Goal: Task Accomplishment & Management: Use online tool/utility

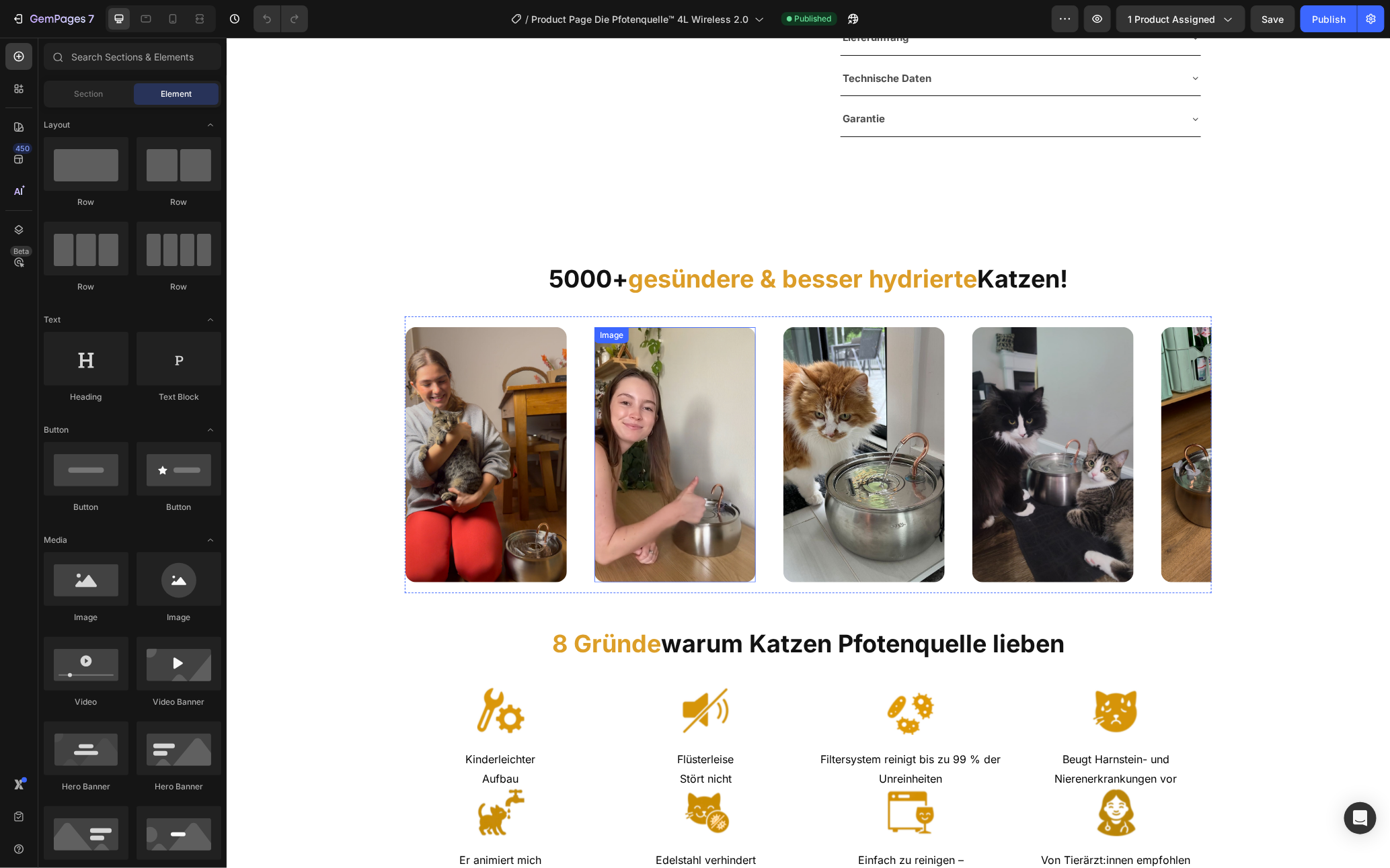
scroll to position [32, 0]
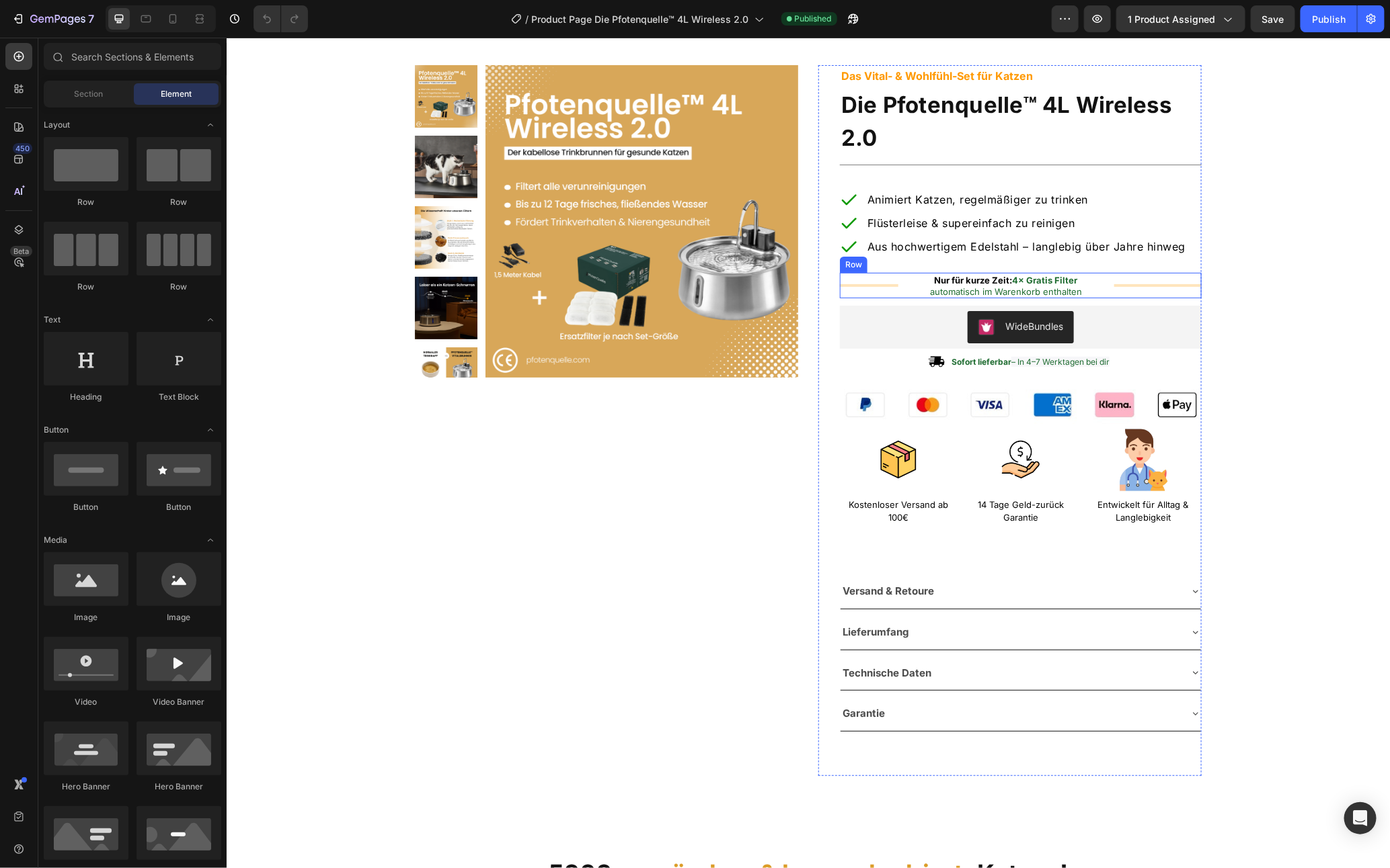
click at [892, 296] on div "Title Line Nur für kurze Zeit: 4× Gratis Filter automatisch im Warenkorb enthal…" at bounding box center [1020, 285] width 362 height 26
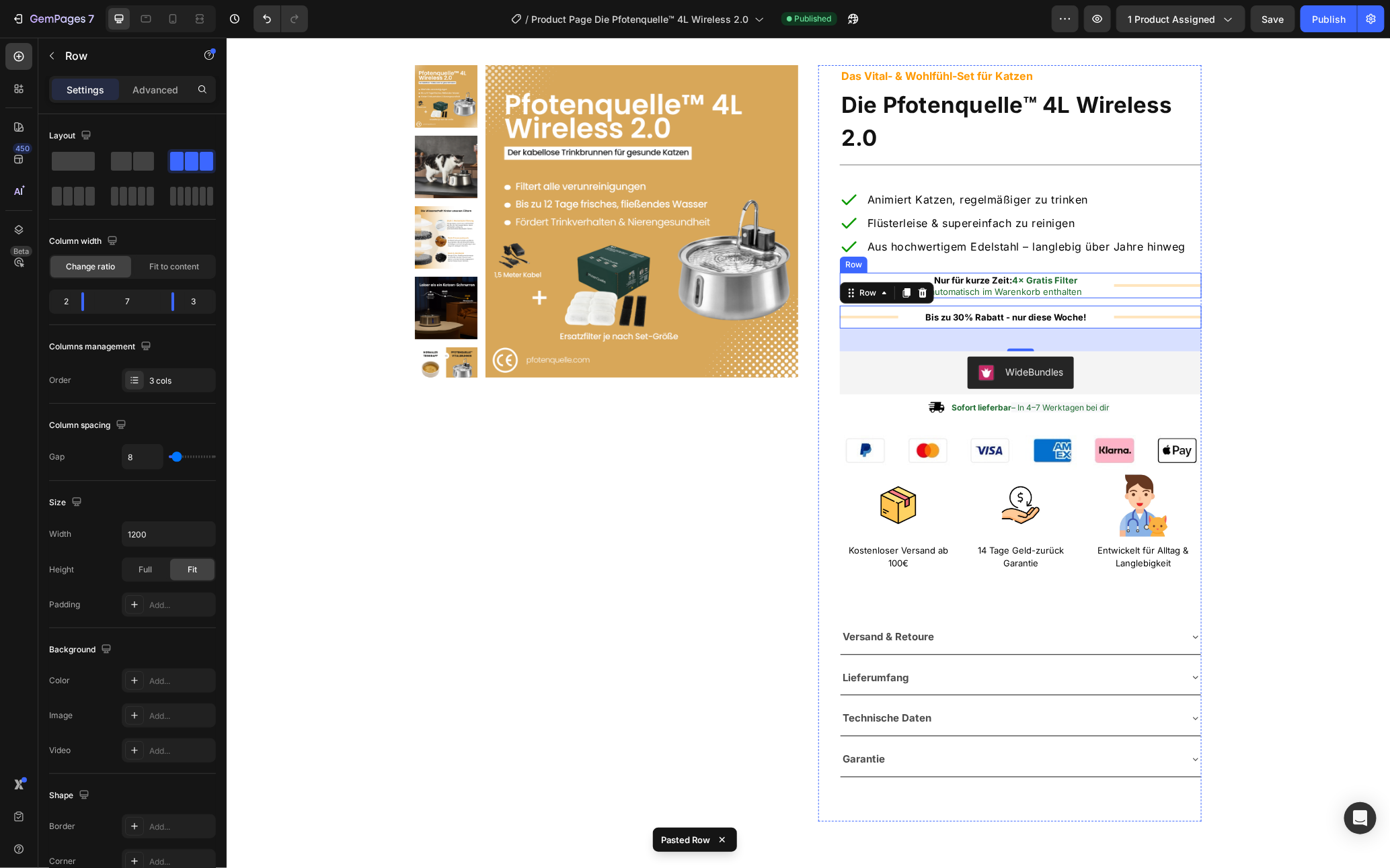
click at [1103, 298] on div "Title Line Nur für kurze Zeit: 4× Gratis Filter automatisch im Warenkorb enthal…" at bounding box center [1020, 285] width 362 height 26
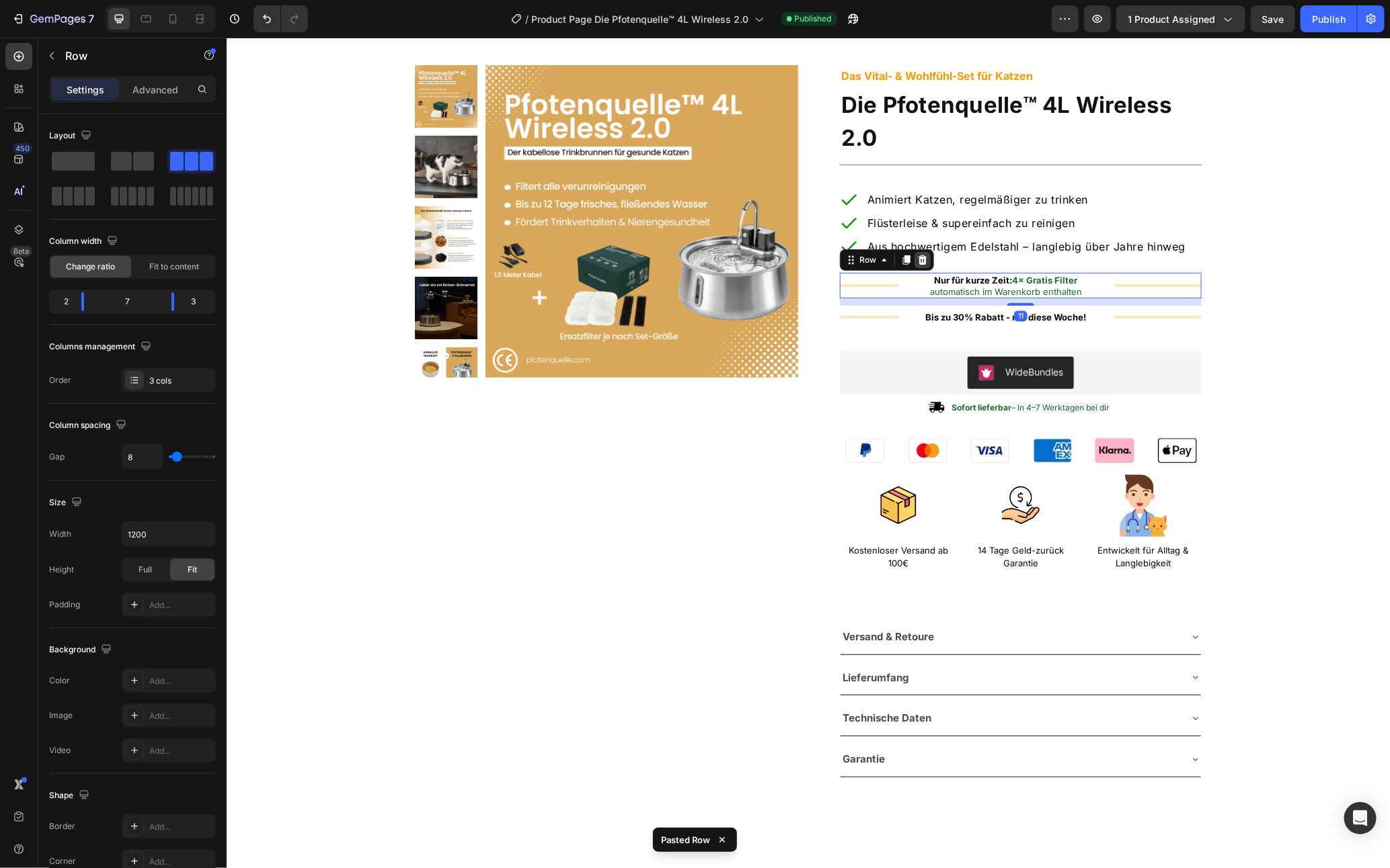
click at [919, 260] on icon at bounding box center [922, 260] width 11 height 11
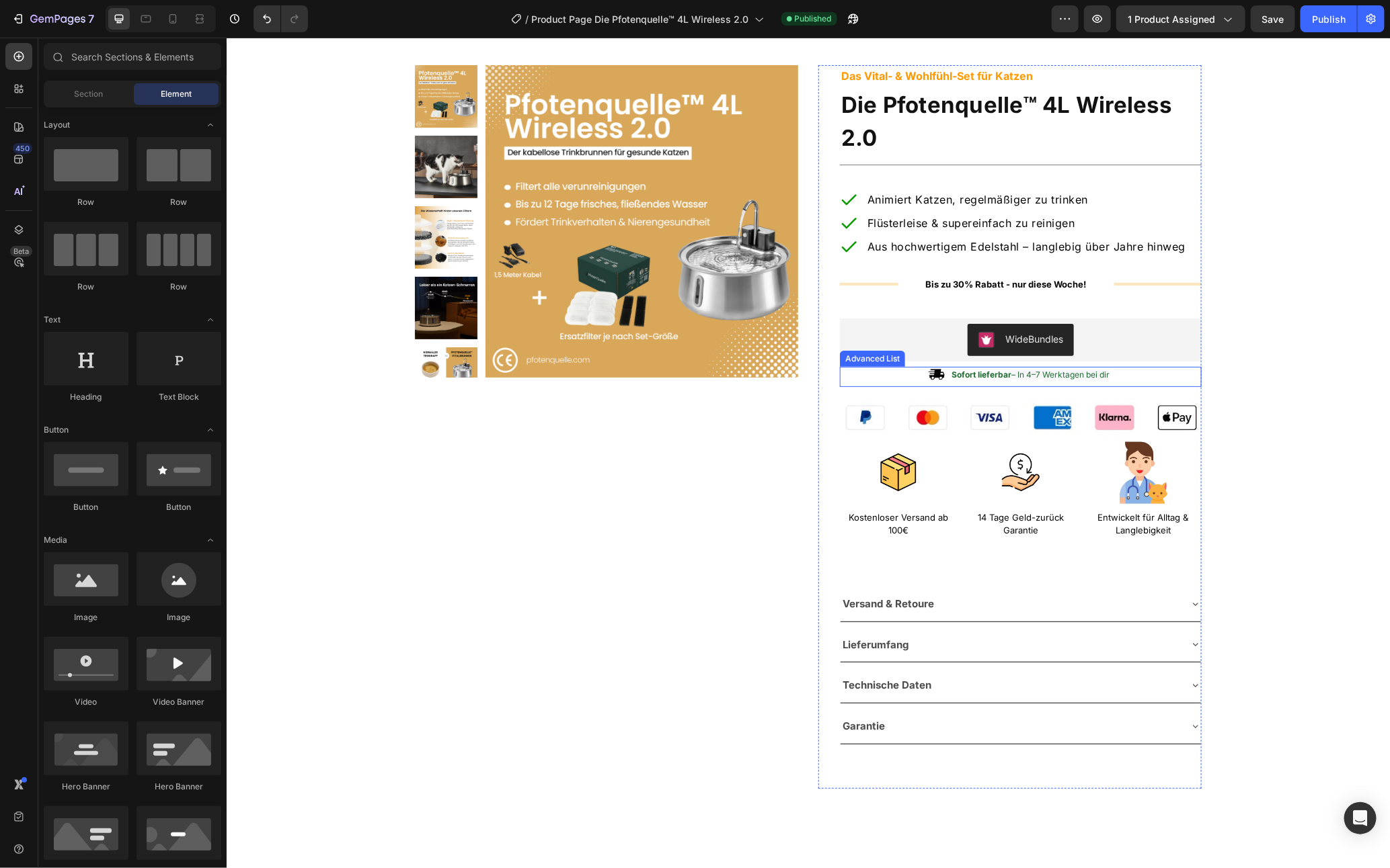
click at [1135, 371] on div "Image Sofort lieferbar – In 4–7 Werktagen bei dir Text Block" at bounding box center [1020, 377] width 362 height 21
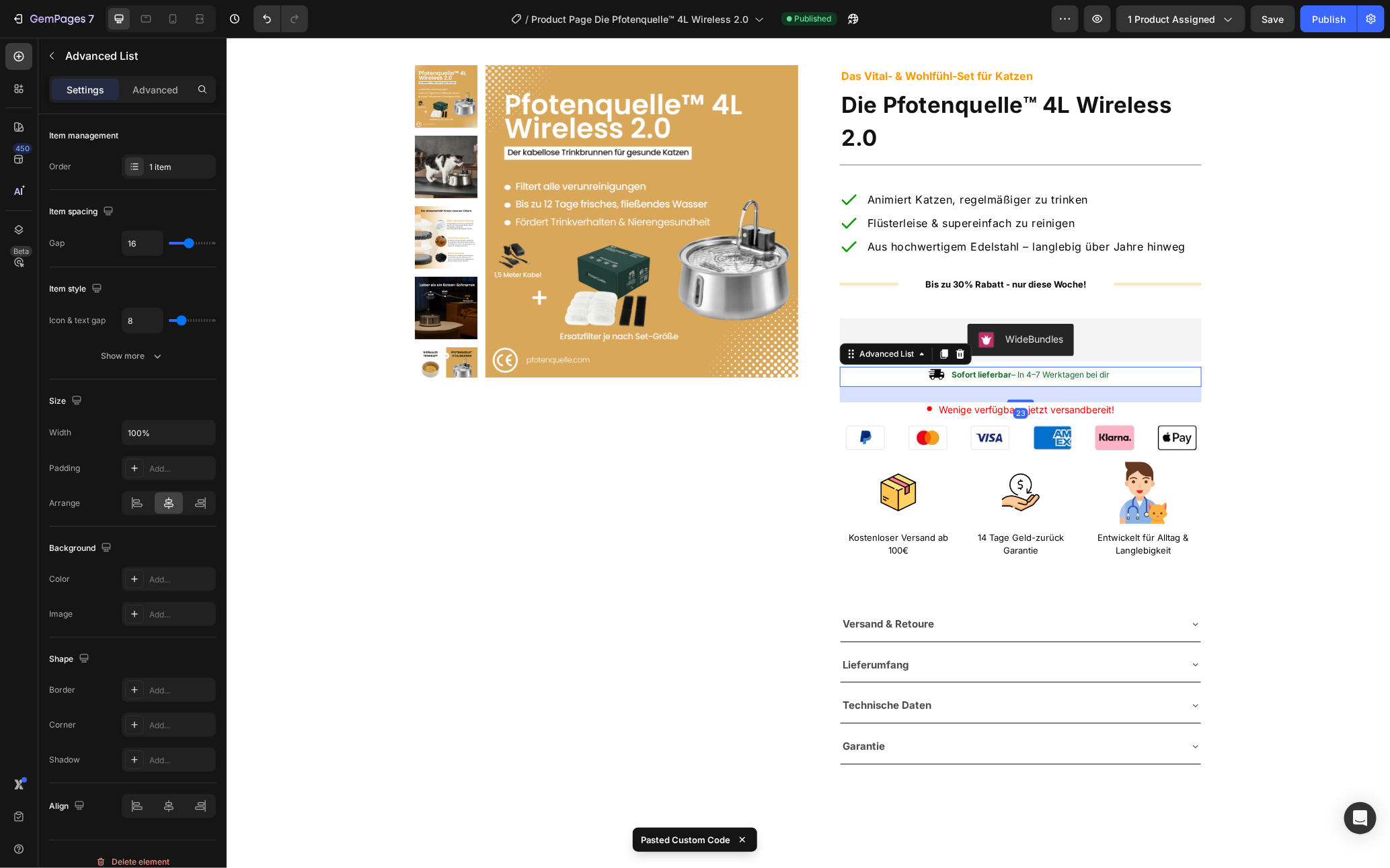
click at [1135, 371] on div "Image Sofort lieferbar – In 4–7 Werktagen bei dir Text Block" at bounding box center [1020, 377] width 362 height 21
click at [954, 353] on icon at bounding box center [960, 353] width 11 height 11
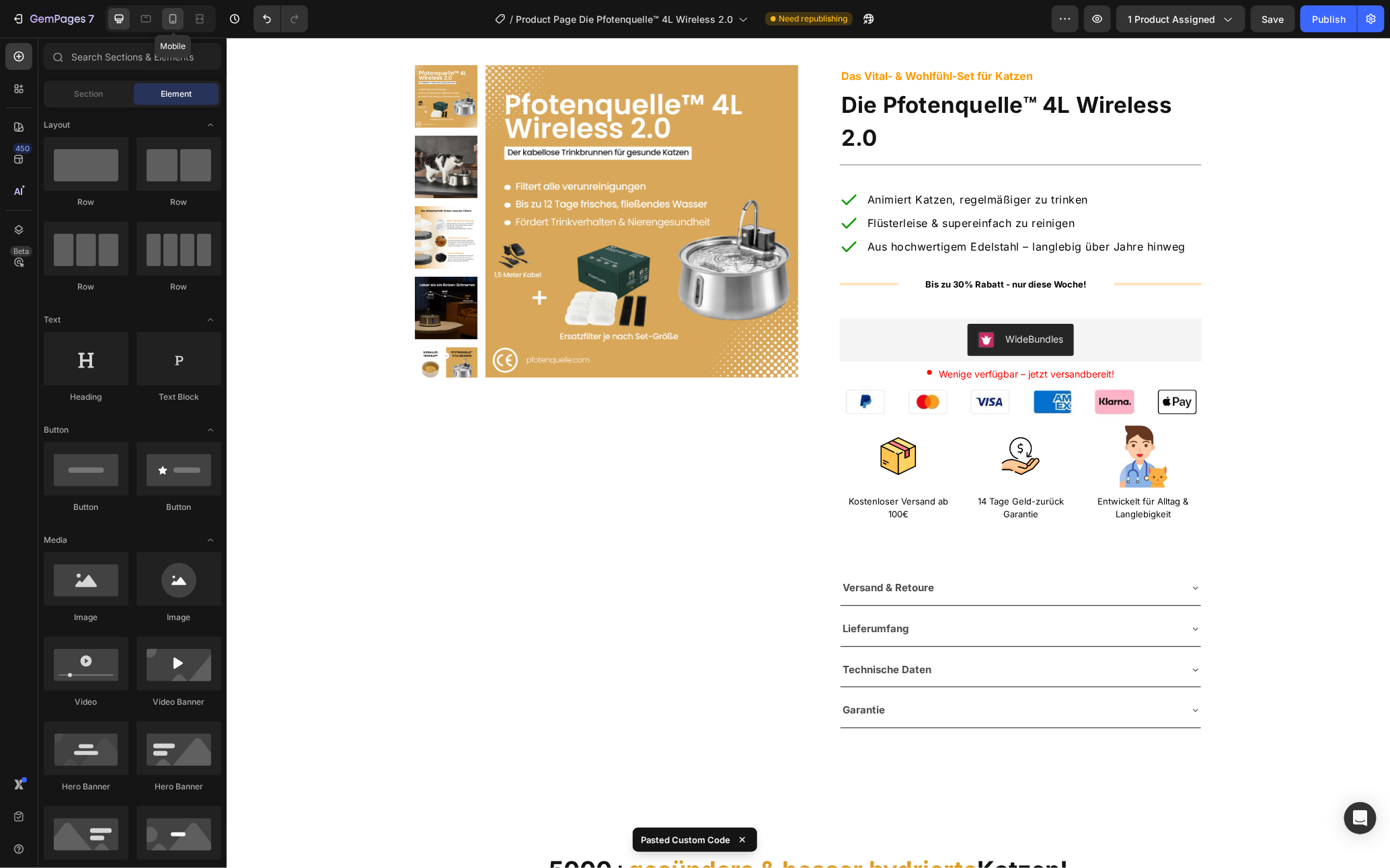
click at [175, 27] on div at bounding box center [173, 19] width 22 height 22
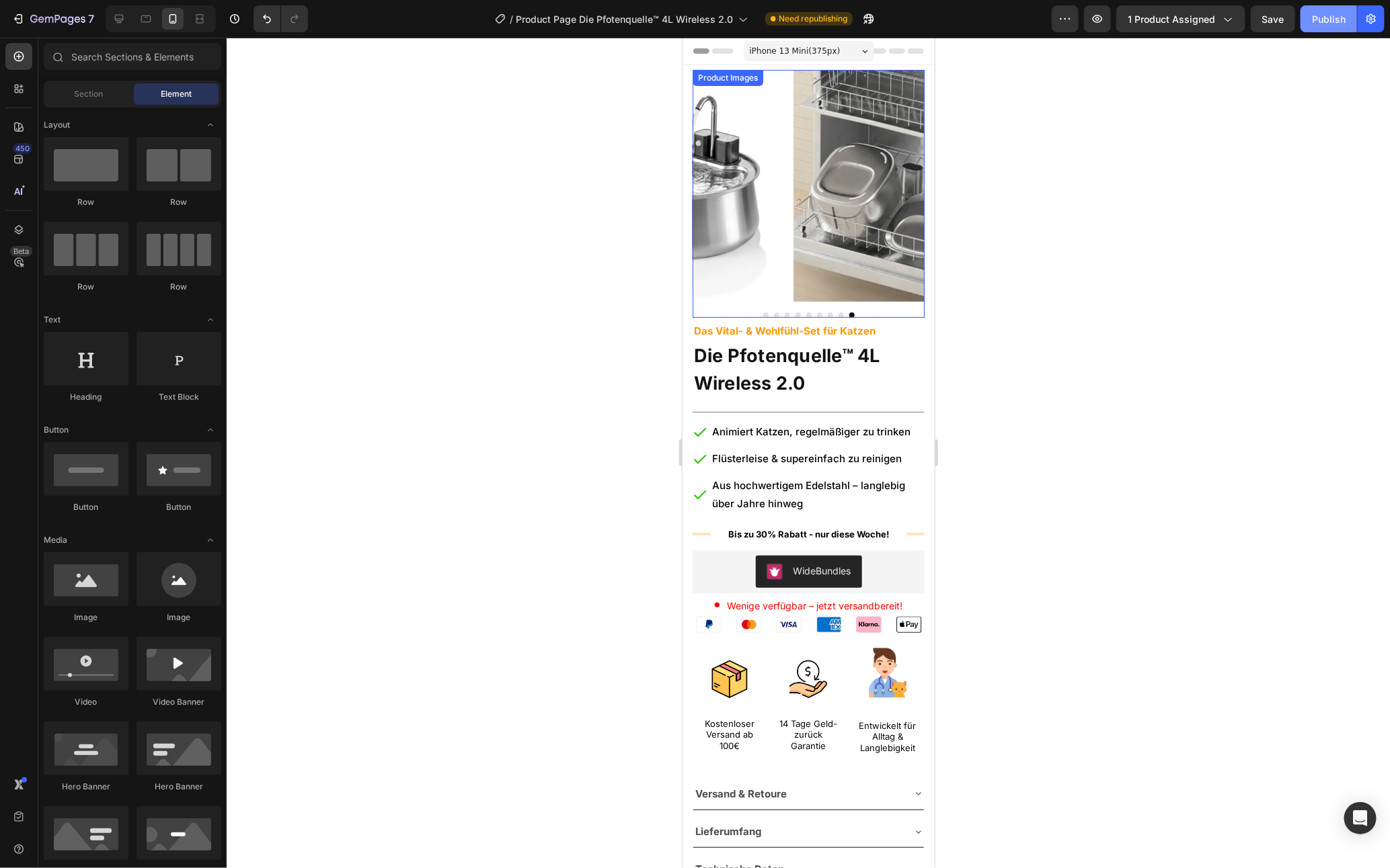
click at [1329, 20] on div "Publish" at bounding box center [1328, 19] width 33 height 14
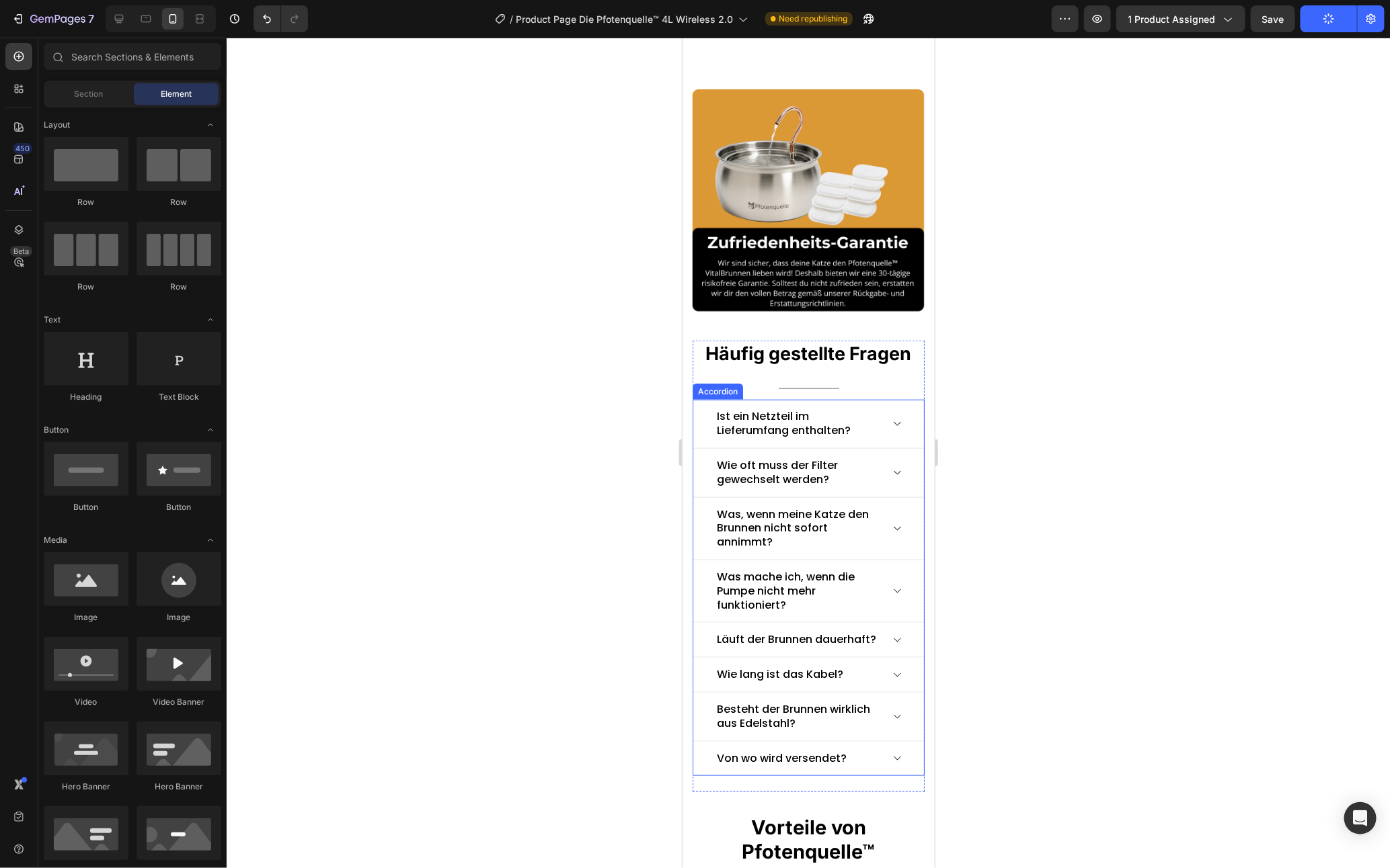
scroll to position [3119, 0]
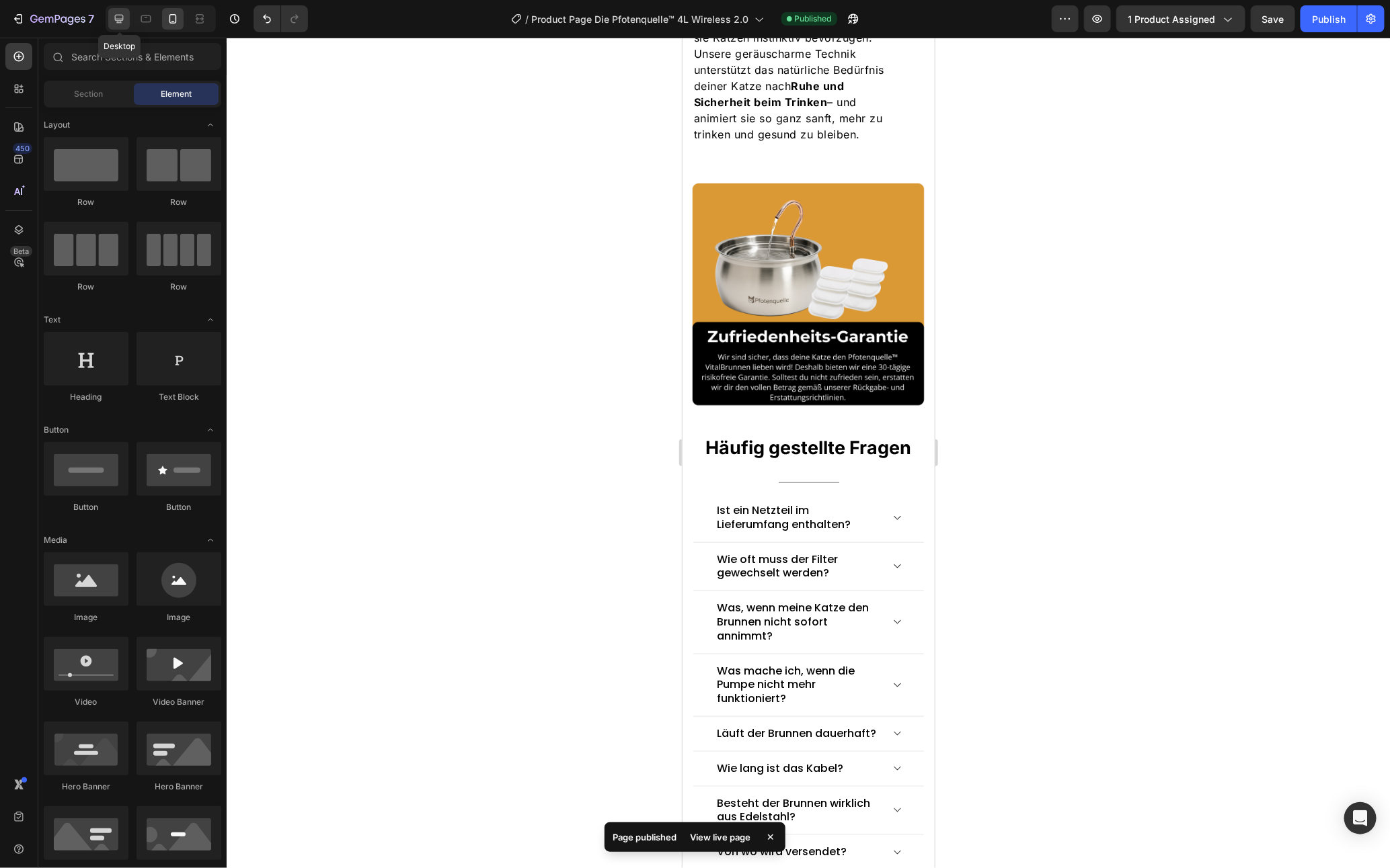
click at [120, 17] on icon at bounding box center [119, 19] width 14 height 14
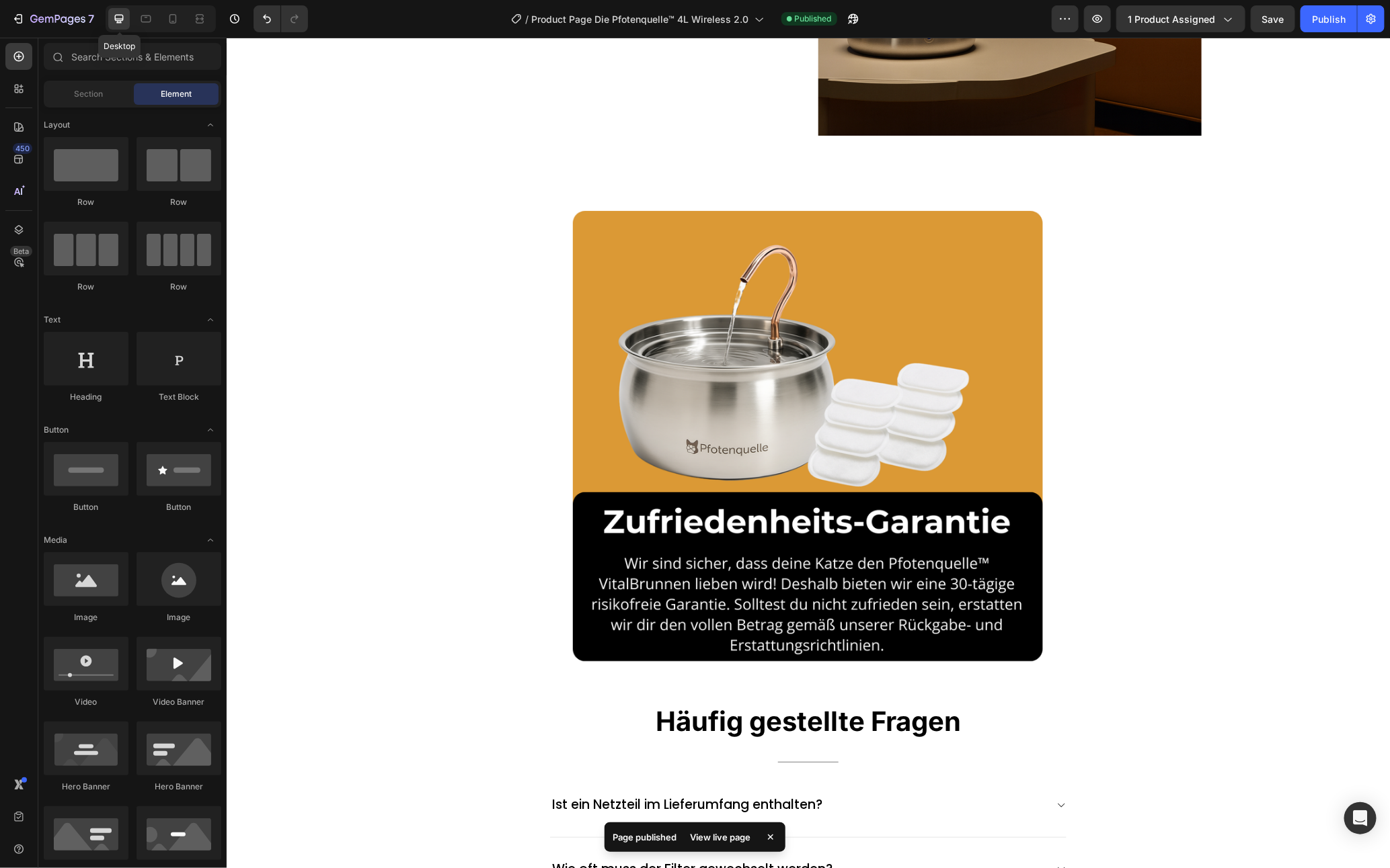
scroll to position [3184, 0]
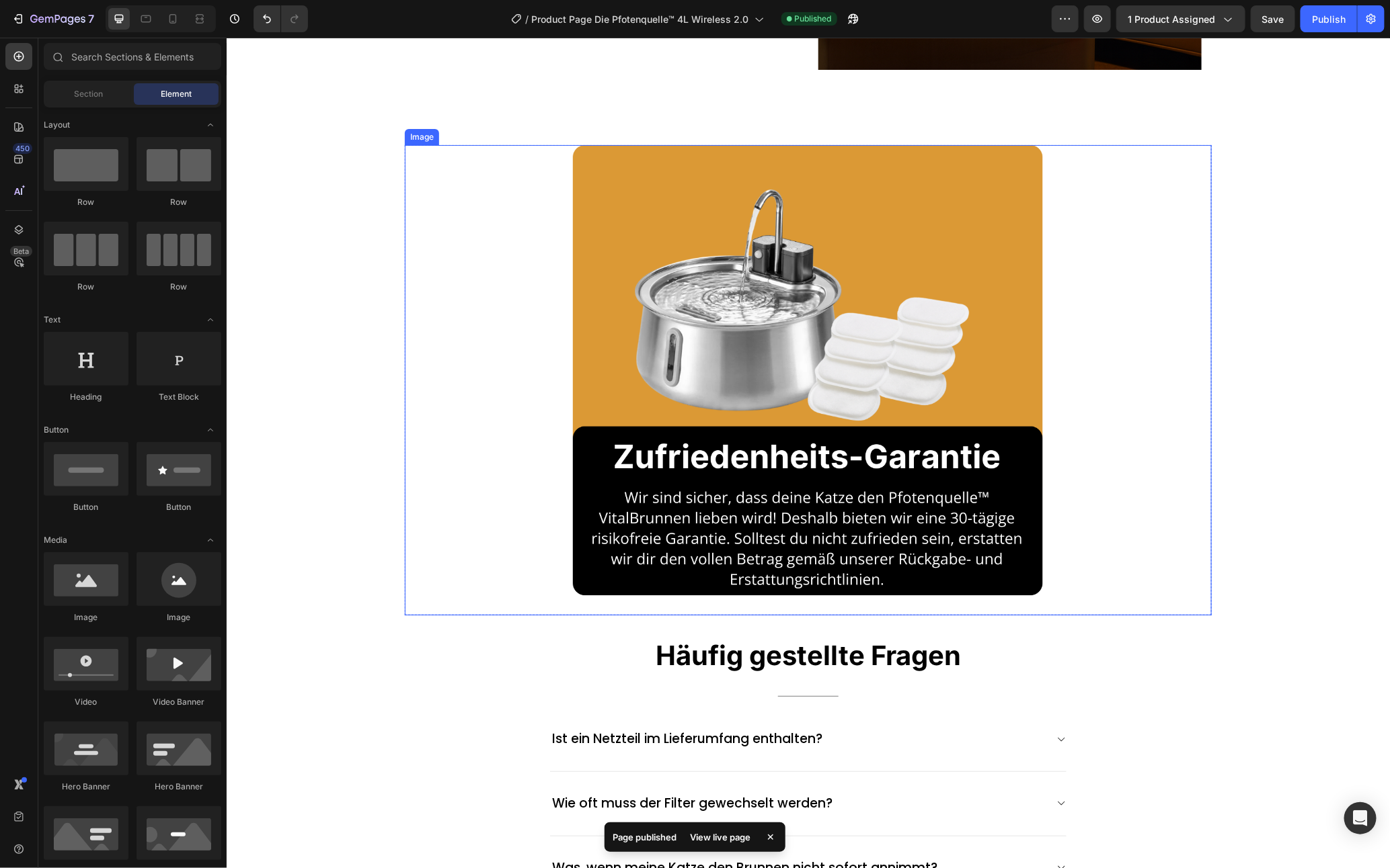
click at [959, 409] on img at bounding box center [807, 380] width 471 height 470
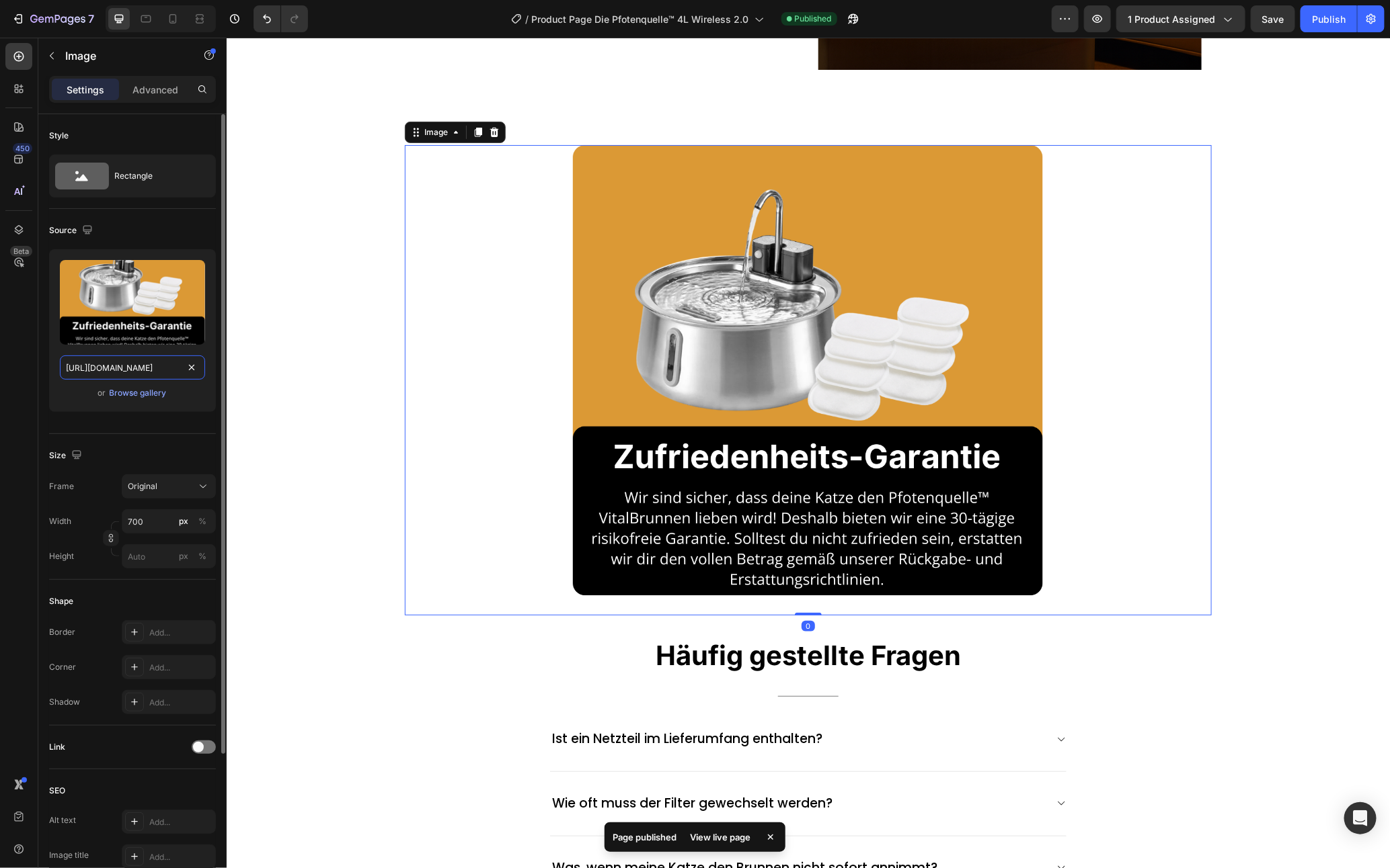
click at [110, 370] on input "https://cdn.shopify.com/s/files/1/0938/5230/3691/files/gempages_567733187413803…" at bounding box center [133, 368] width 146 height 24
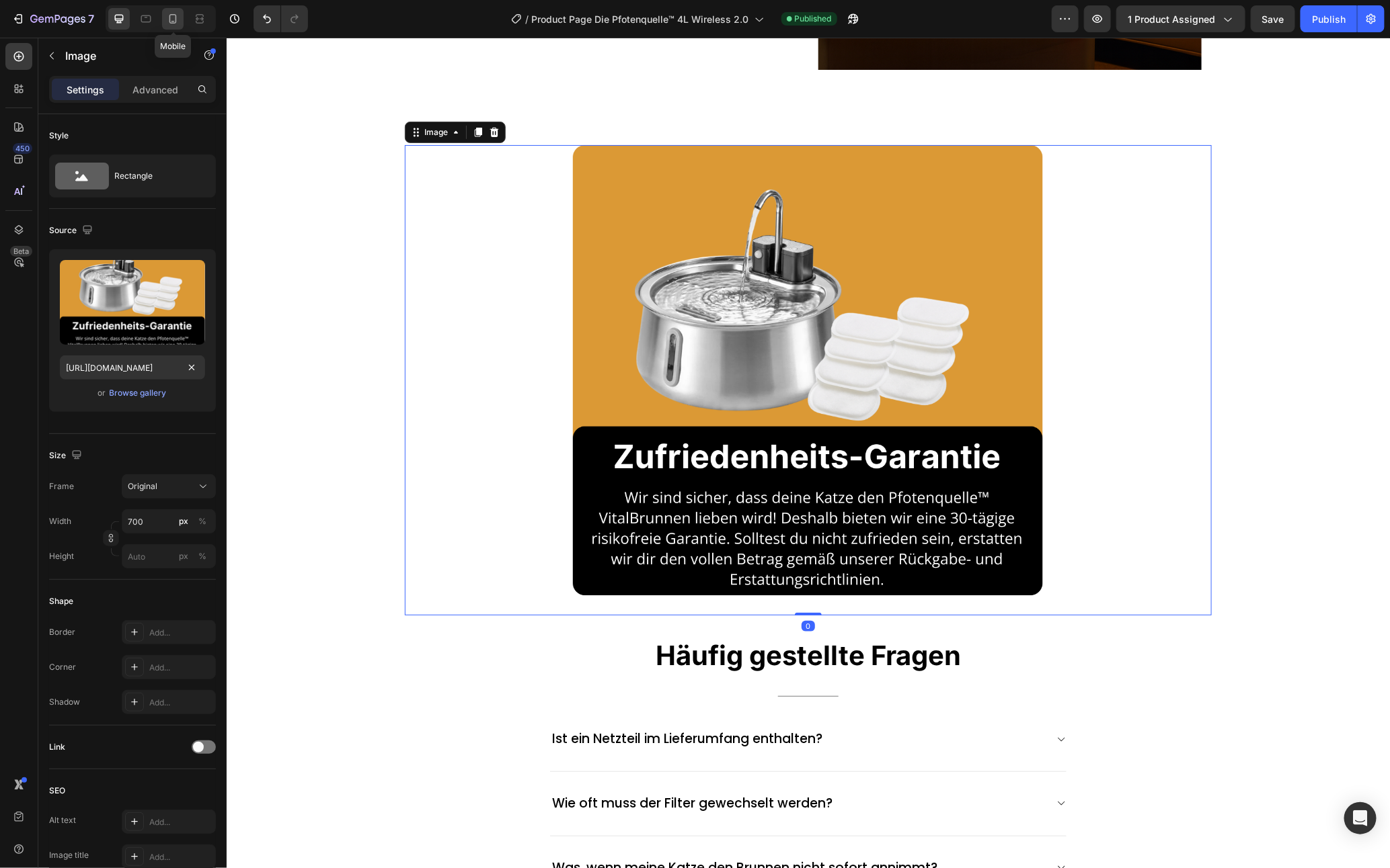
click at [163, 18] on div at bounding box center [173, 19] width 22 height 22
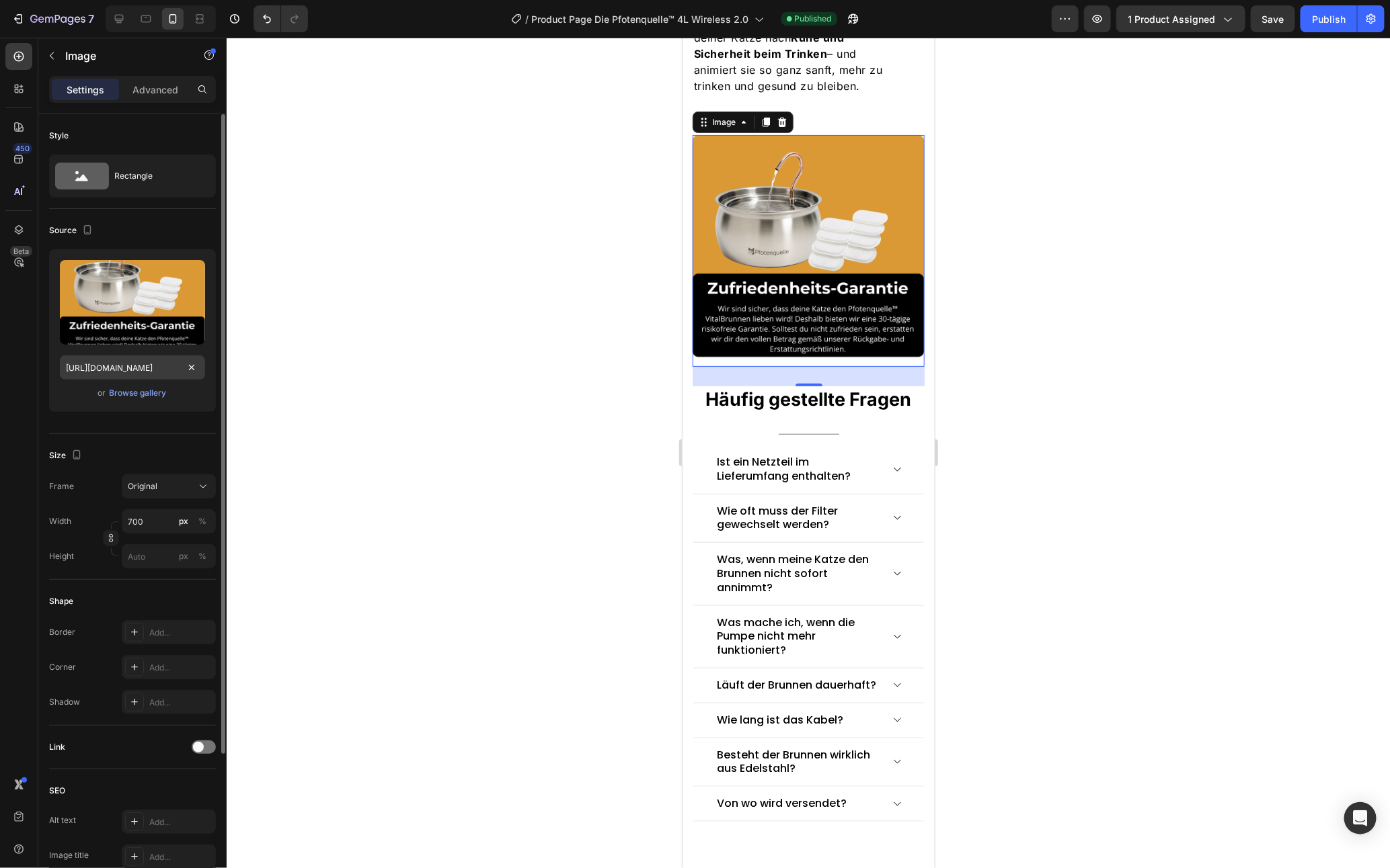
scroll to position [3221, 0]
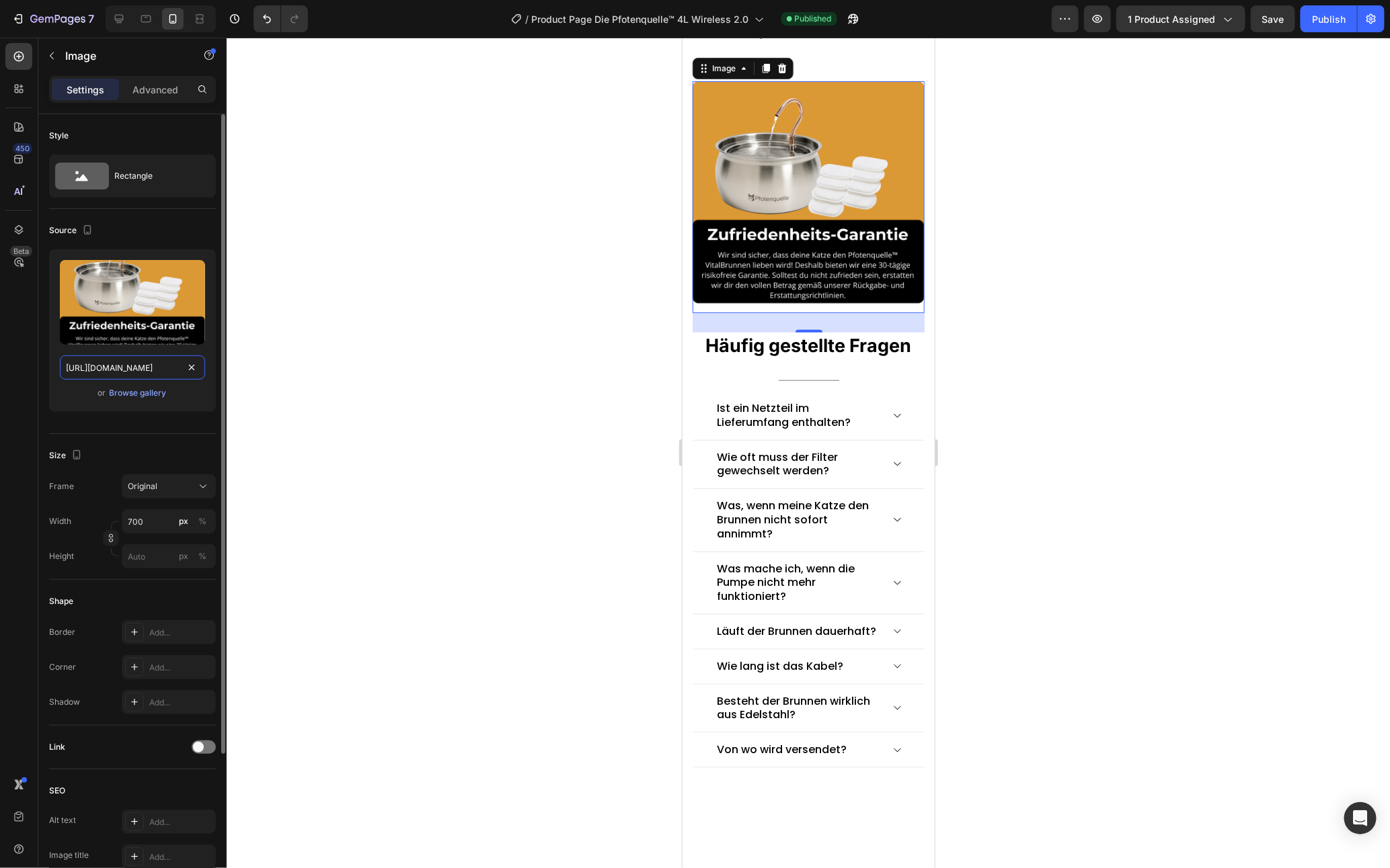
click at [105, 368] on input "https://cdn.shopify.com/s/files/1/0938/5230/3691/files/gempages_567733187413803…" at bounding box center [133, 368] width 146 height 24
paste input "05bd1a93-49df-49b5-ae79-beed34285b83"
type input "https://cdn.shopify.com/s/files/1/0938/5230/3691/files/gempages_567733187413803…"
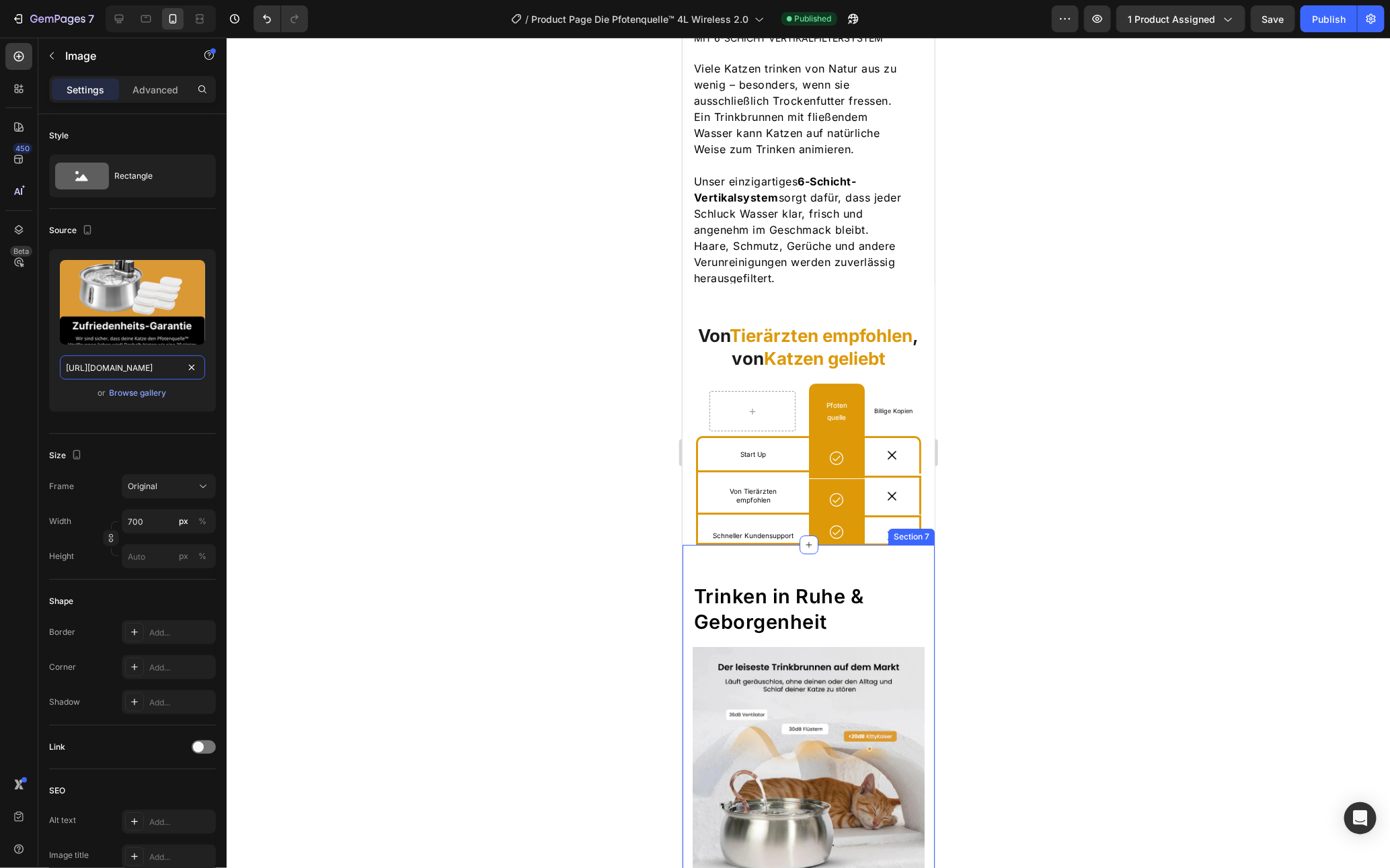
scroll to position [2178, 0]
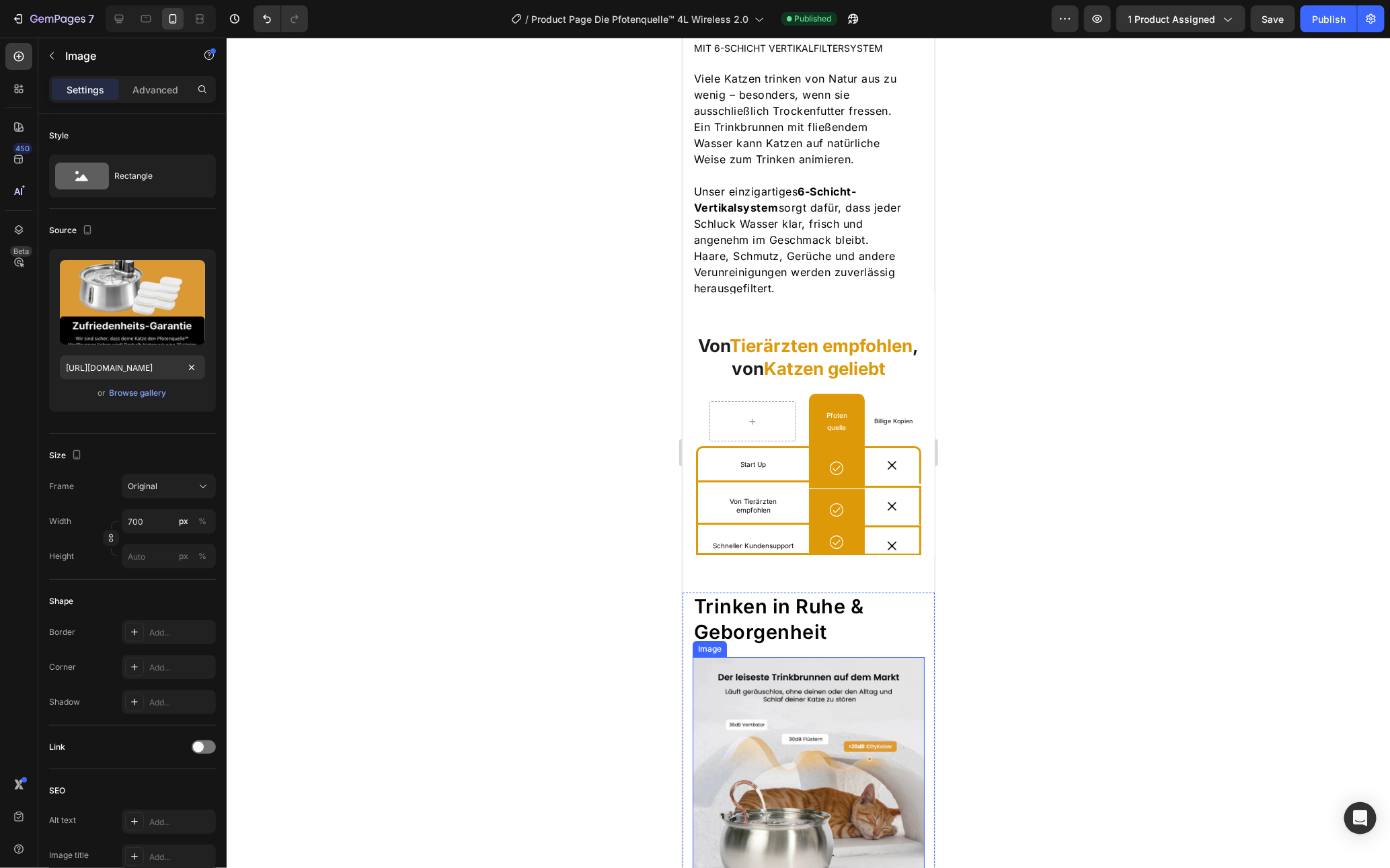
click at [753, 808] on div "MIT 6-SCHICHT VERTIKALFILTERSYSTEM Text Block Viele Katzen trinken von Natur au…" at bounding box center [808, 94] width 252 height 4417
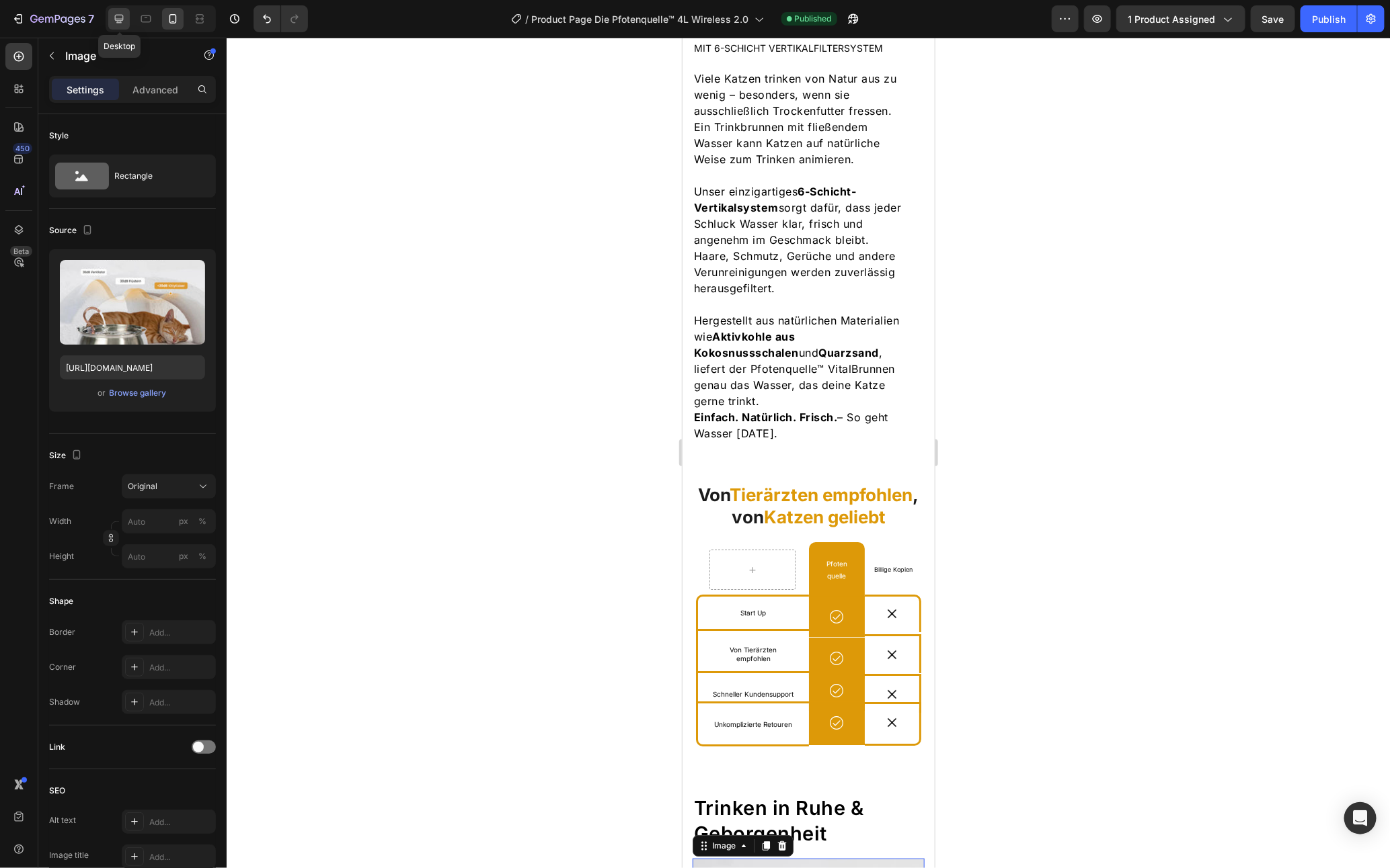
click at [119, 15] on icon at bounding box center [119, 19] width 9 height 9
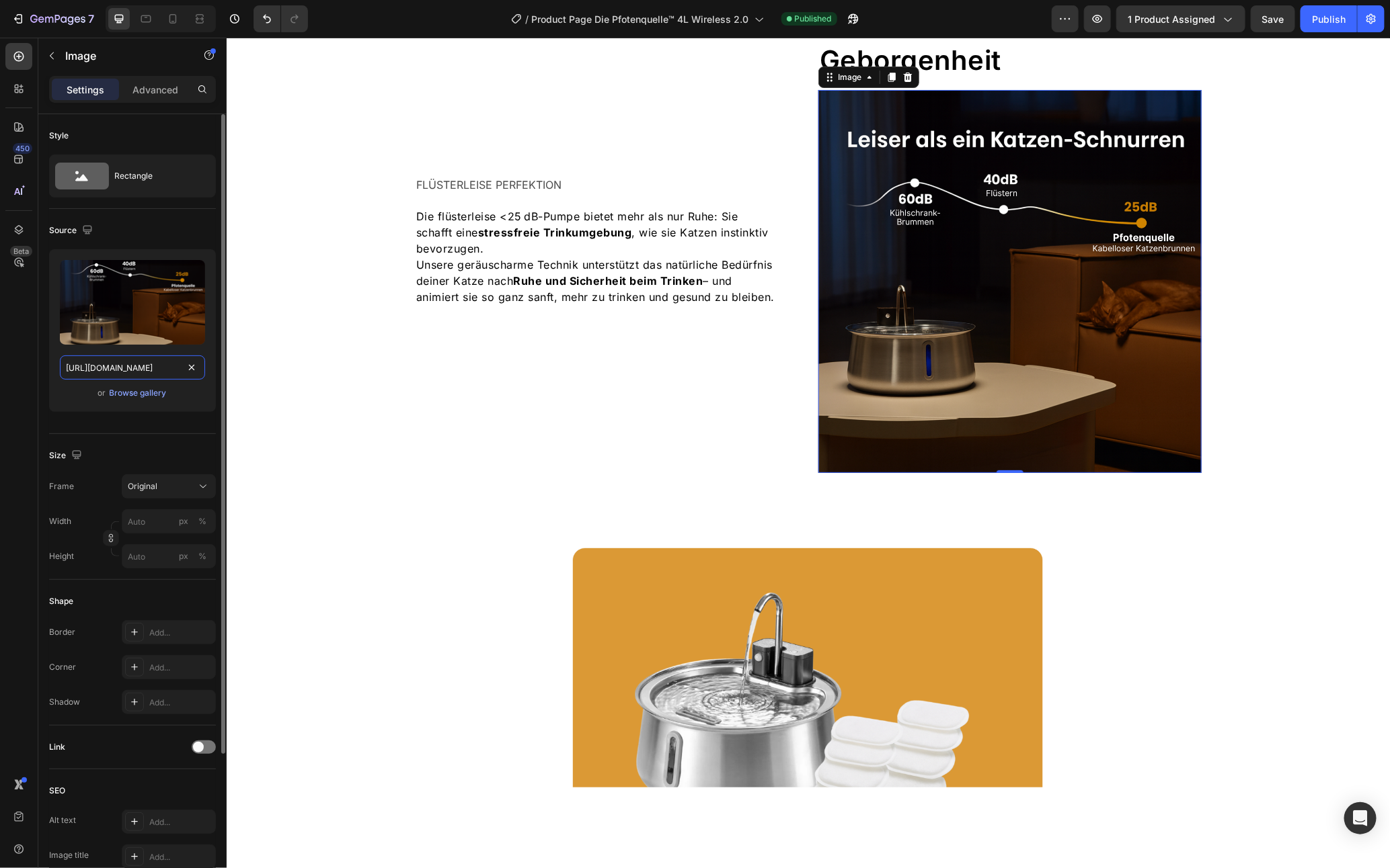
click at [120, 374] on input "https://cdn.shopify.com/s/files/1/0938/5230/3691/files/gempages_567733187413803…" at bounding box center [133, 368] width 146 height 24
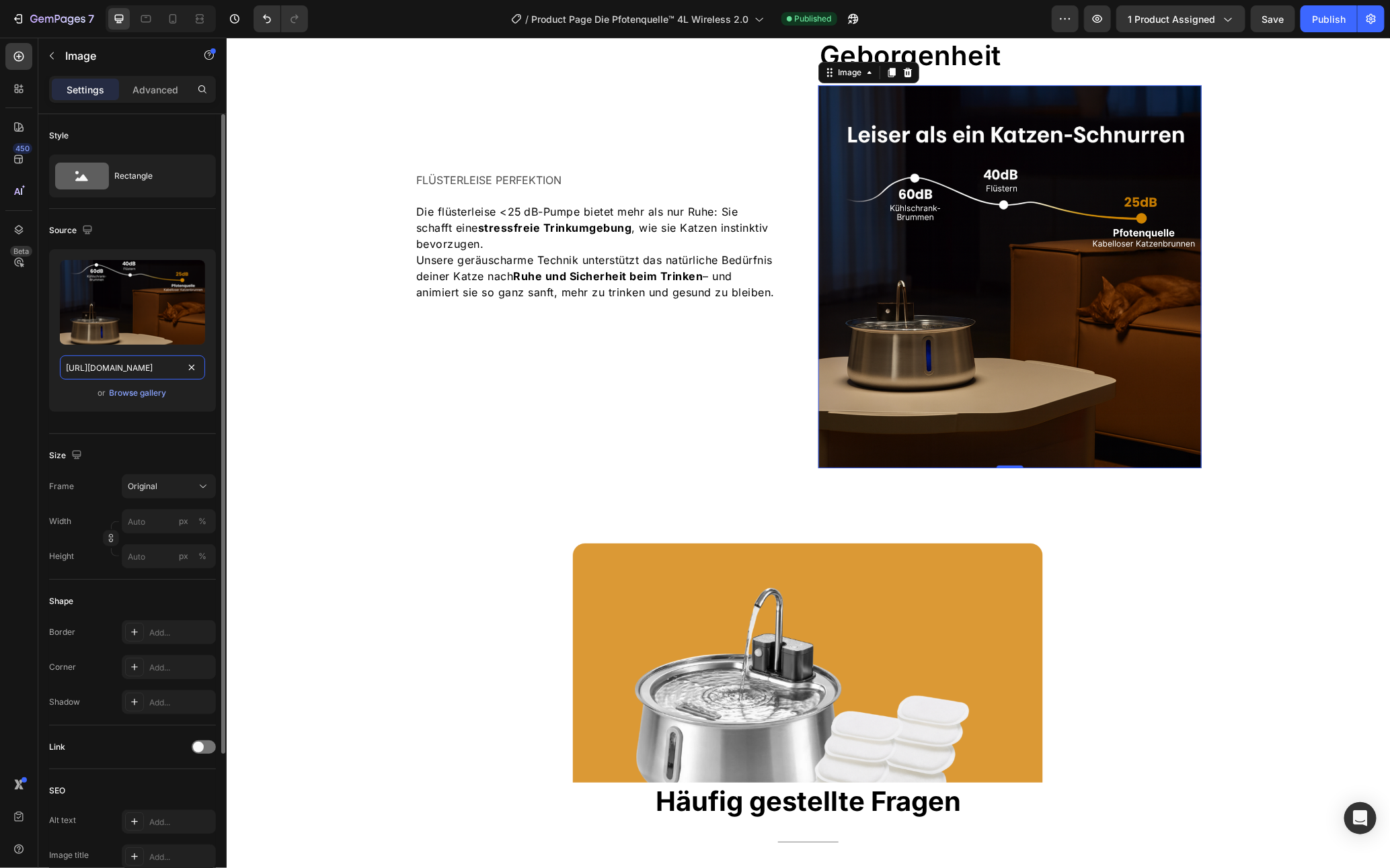
scroll to position [2786, 0]
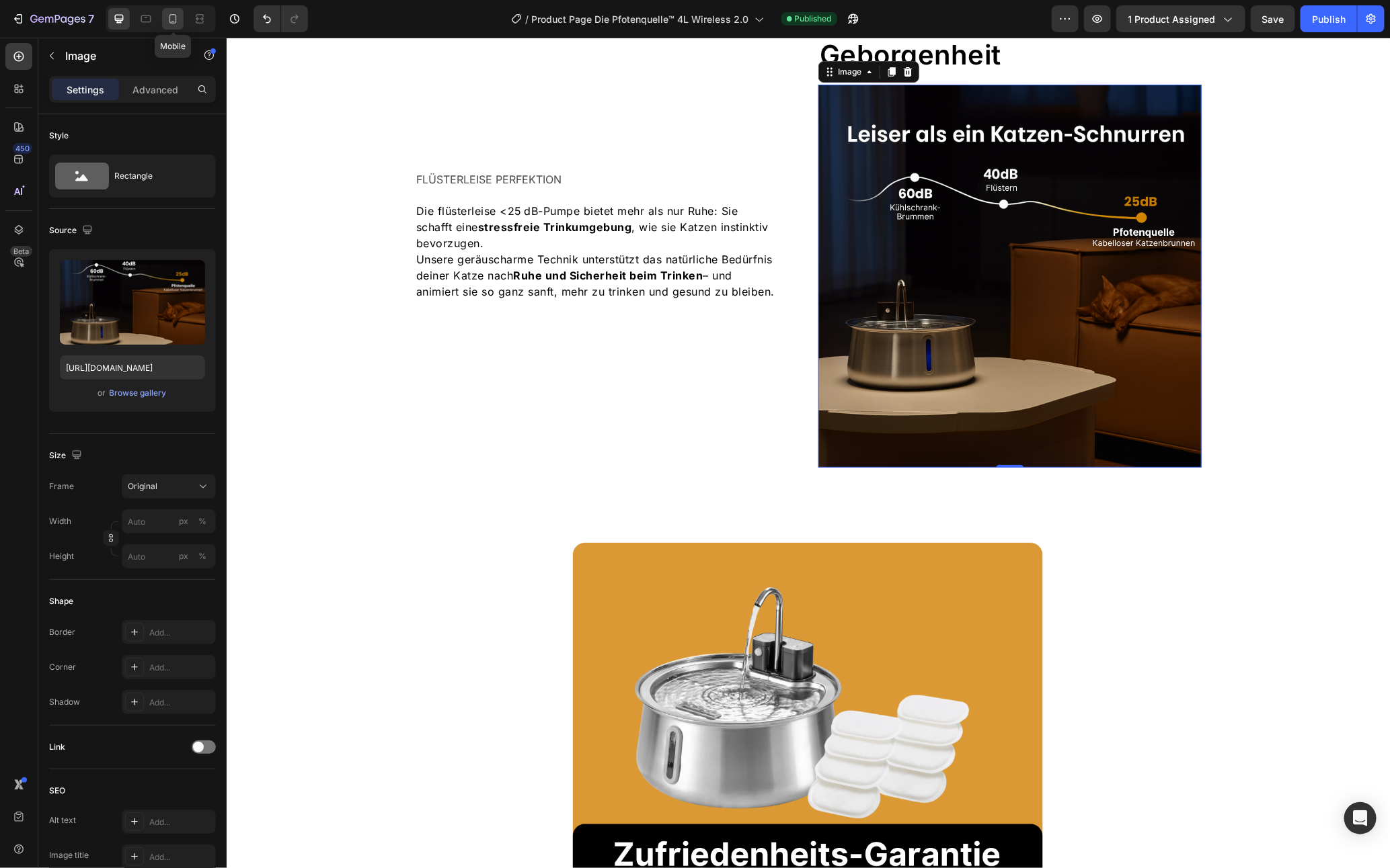
click at [172, 16] on icon at bounding box center [173, 19] width 14 height 14
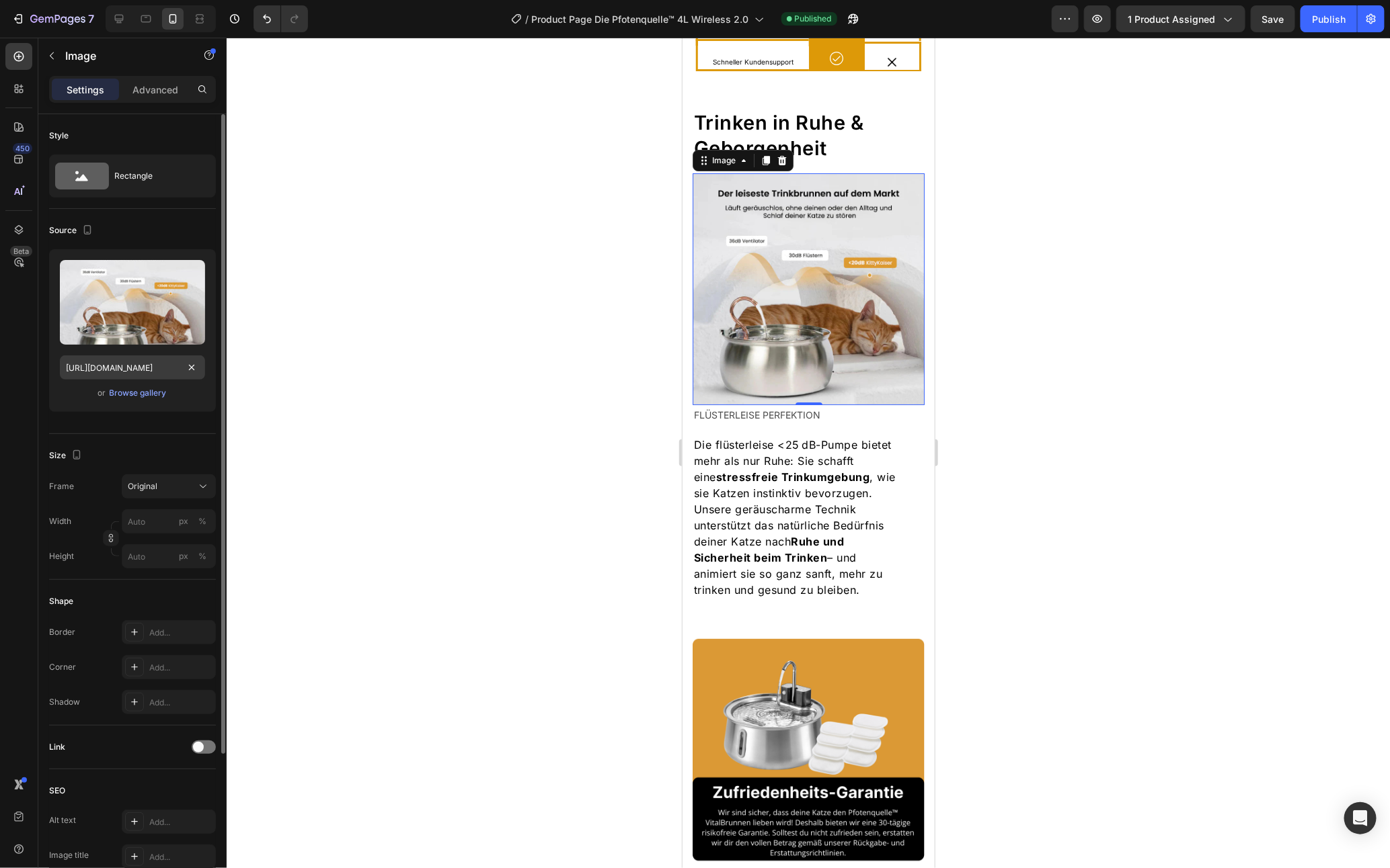
scroll to position [2751, 0]
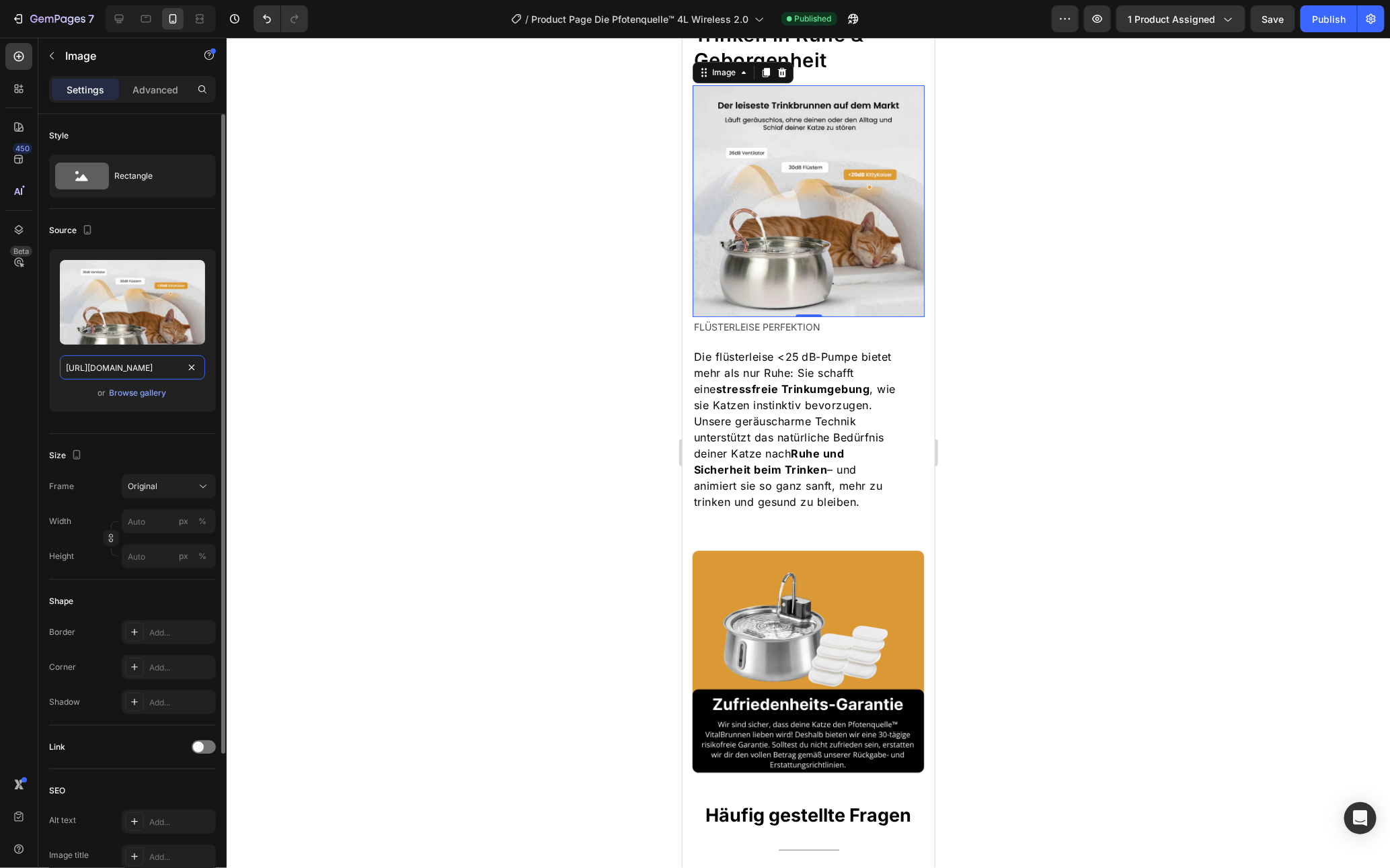
click at [112, 368] on input "https://cdn.shopify.com/s/files/1/0938/5230/3691/files/gempages_567733187413803…" at bounding box center [133, 368] width 146 height 24
paste input "a093a76a-62e0-4e17-b3ca-0e6db364566c.png"
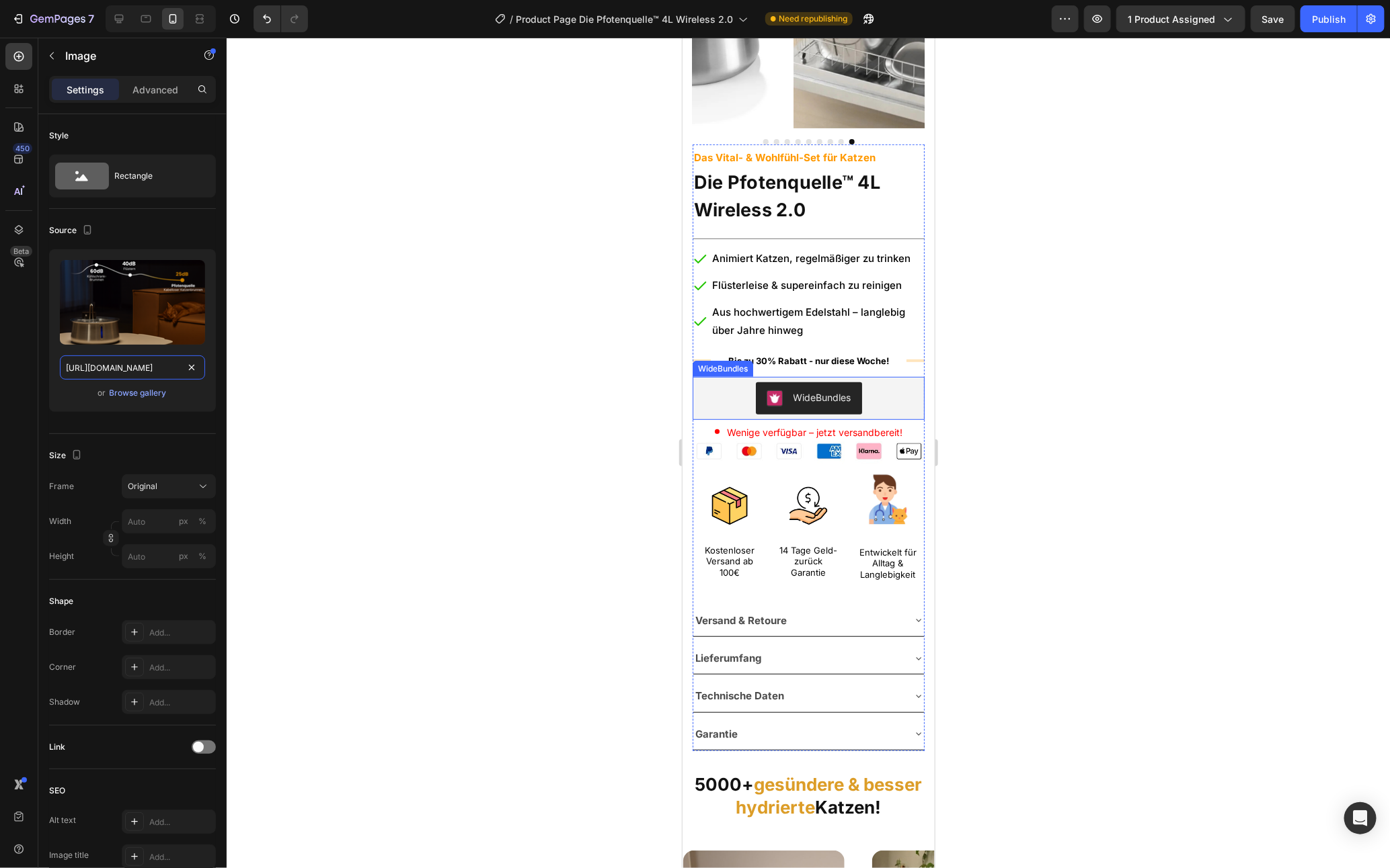
scroll to position [186, 0]
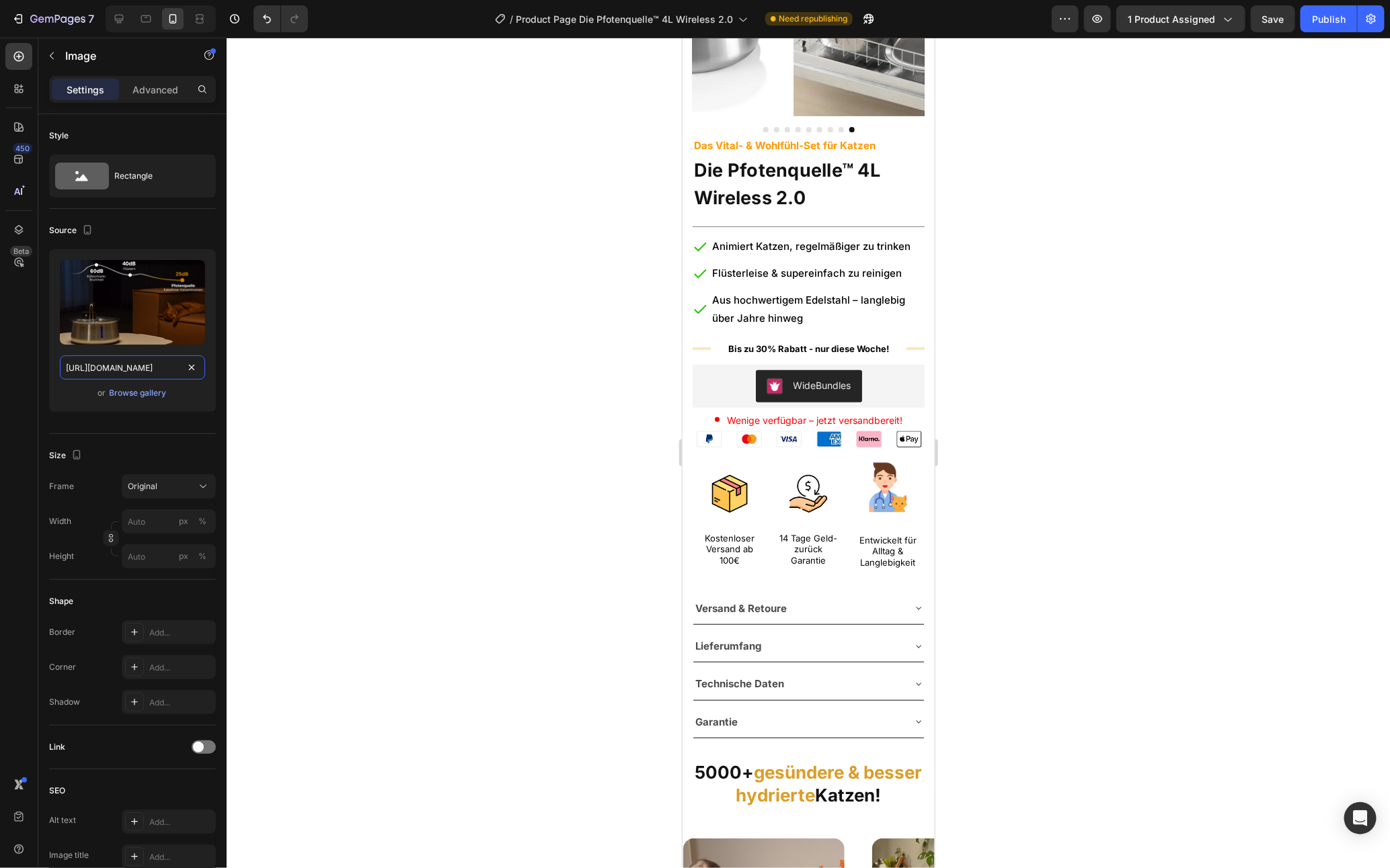
type input "https://cdn.shopify.com/s/files/1/0938/5230/3691/files/gempages_567733187413803…"
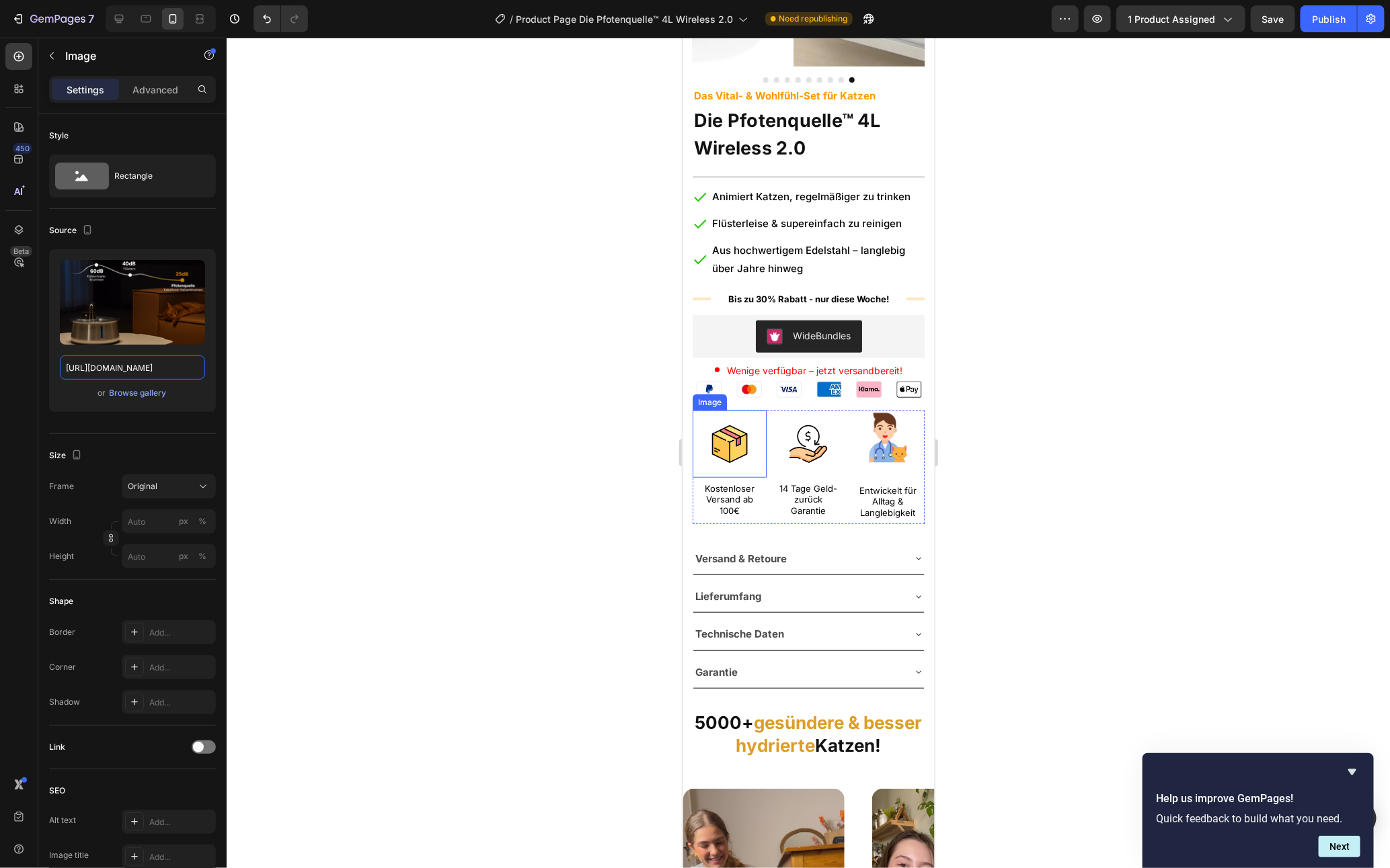
scroll to position [989, 0]
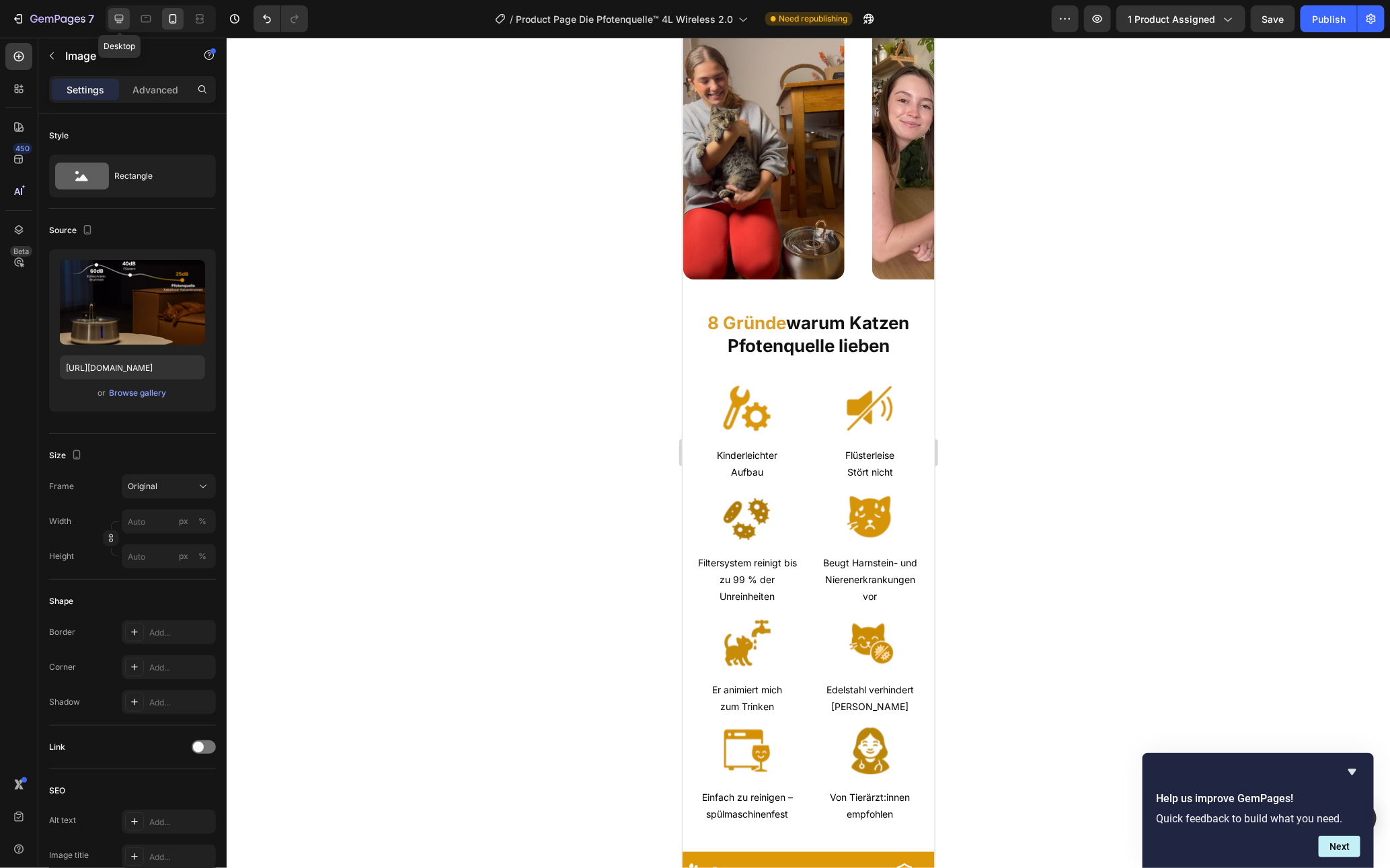
click at [110, 17] on div at bounding box center [119, 19] width 22 height 22
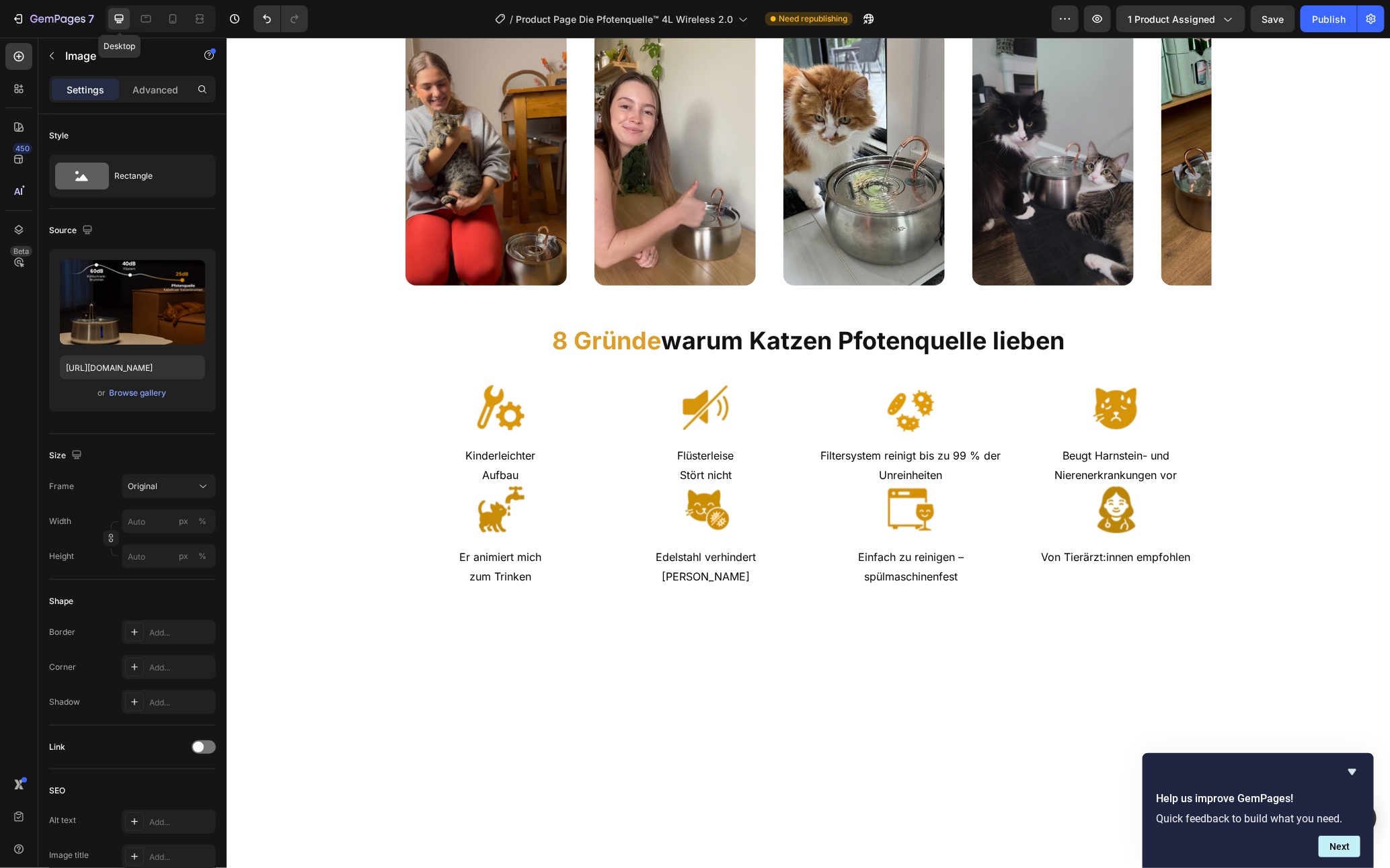
scroll to position [1043, 0]
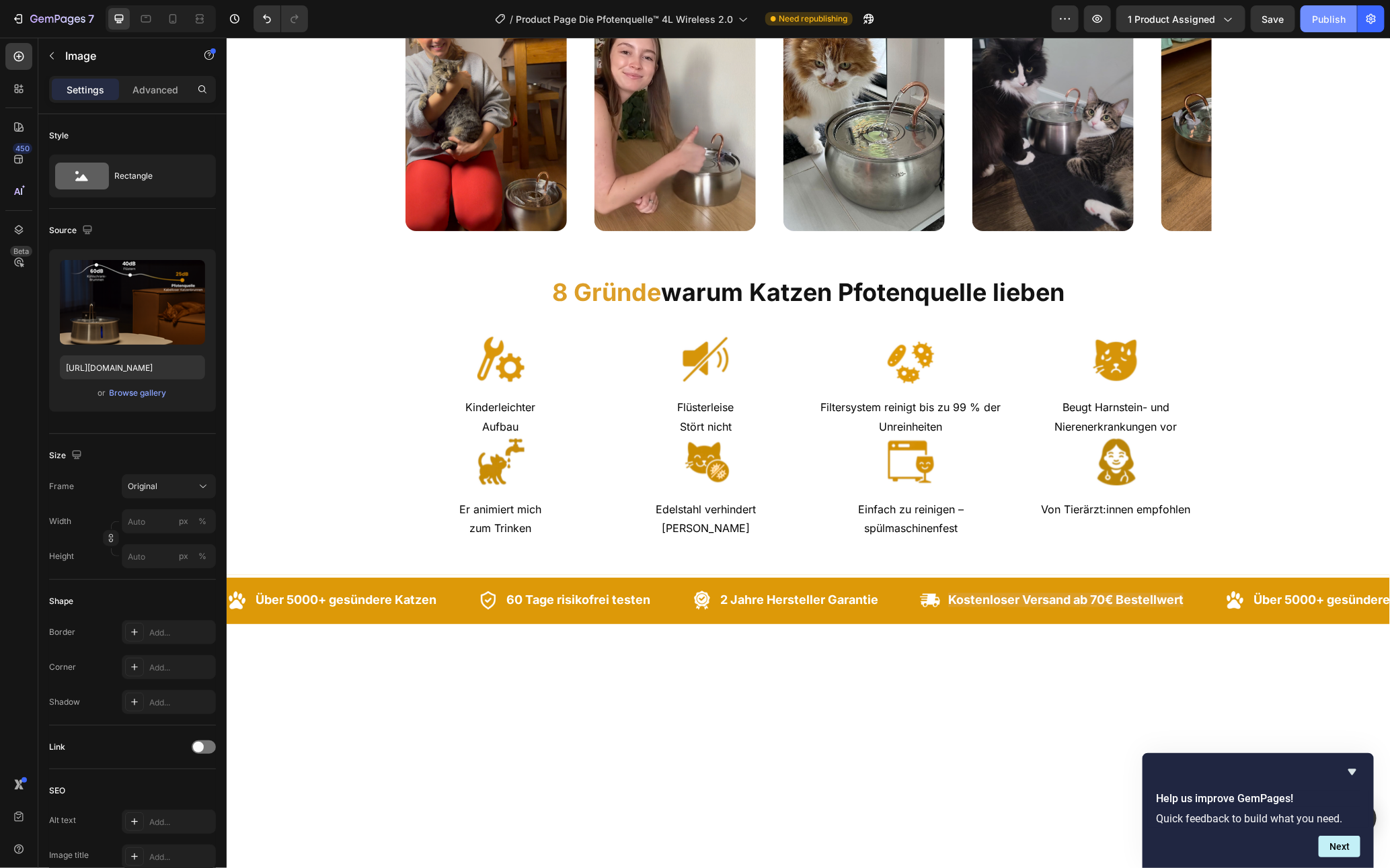
click at [1333, 25] on div "Publish" at bounding box center [1328, 19] width 33 height 14
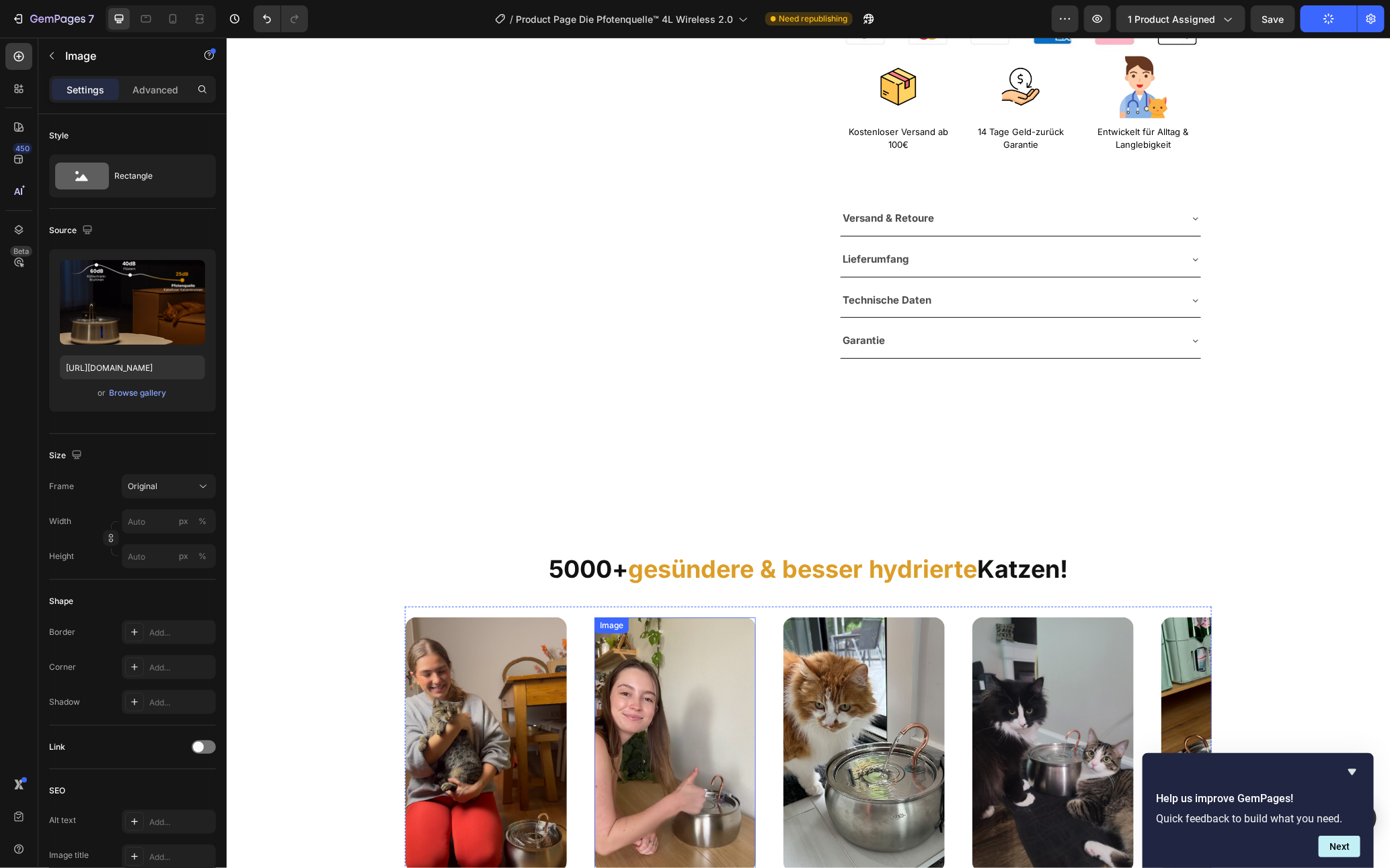
scroll to position [192, 0]
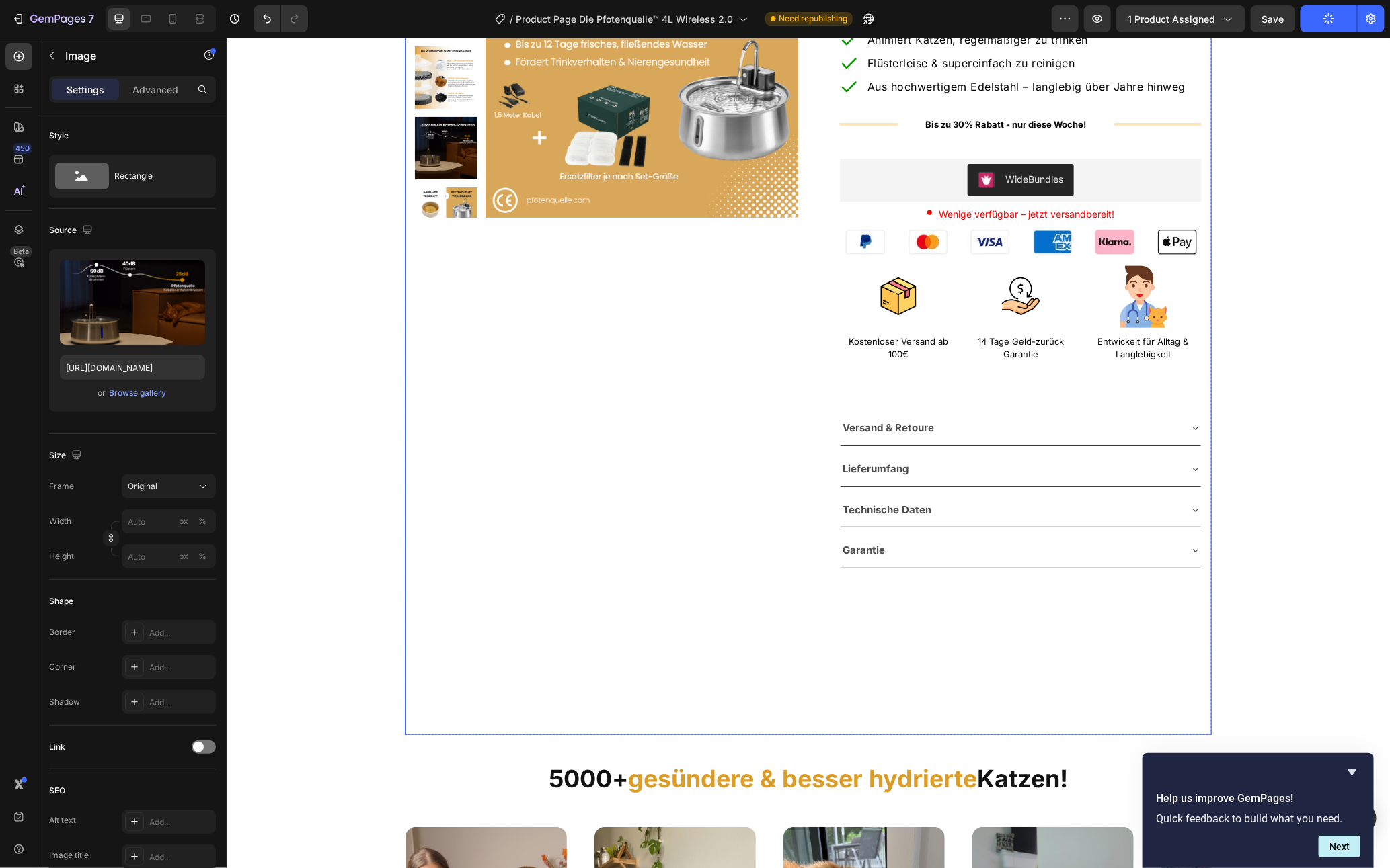
click at [574, 654] on div "Product Images Row Das Vital- & Wohlfühl-Set für Katzen Text Block Die Pfotenqu…" at bounding box center [807, 293] width 807 height 776
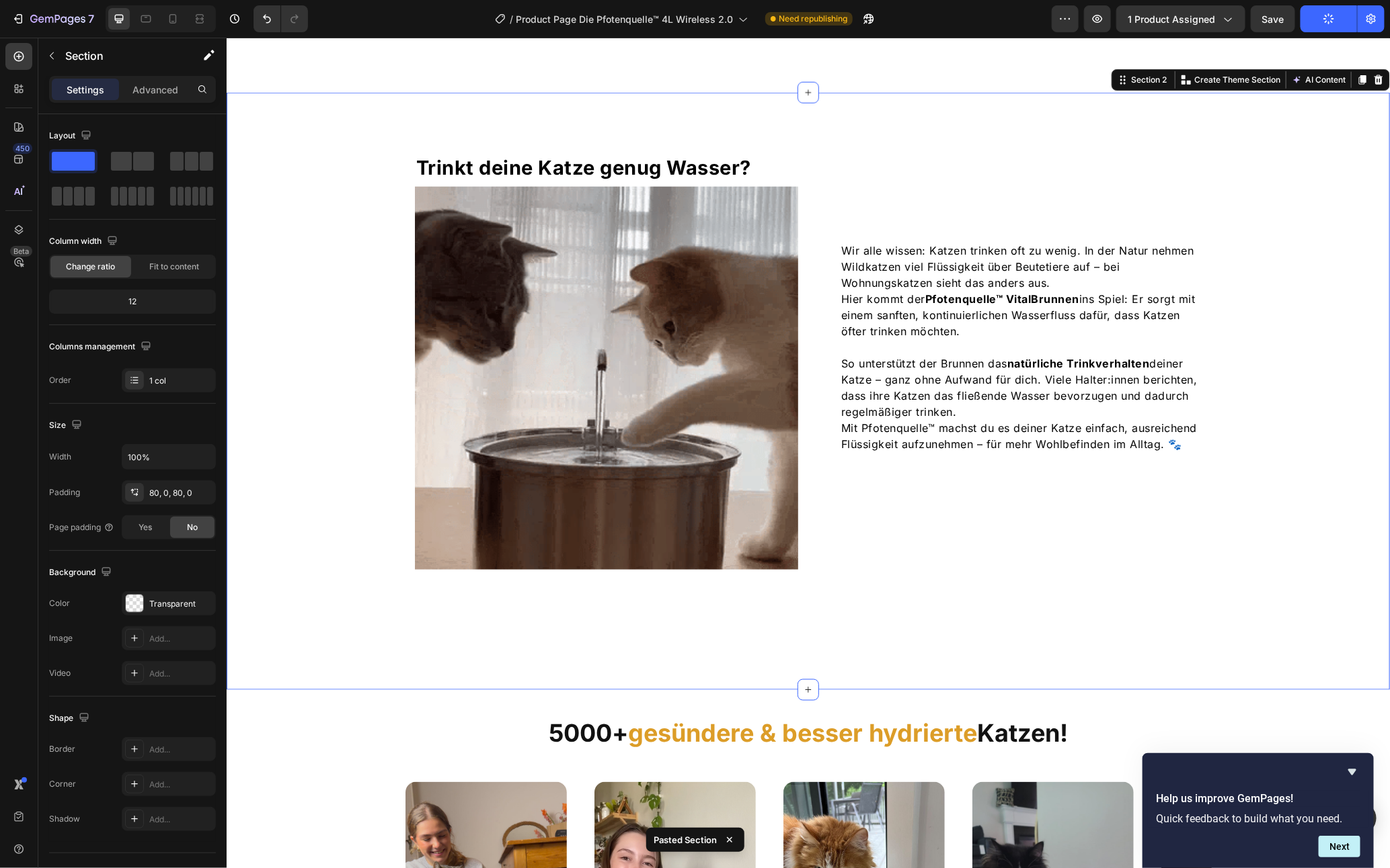
scroll to position [781, 0]
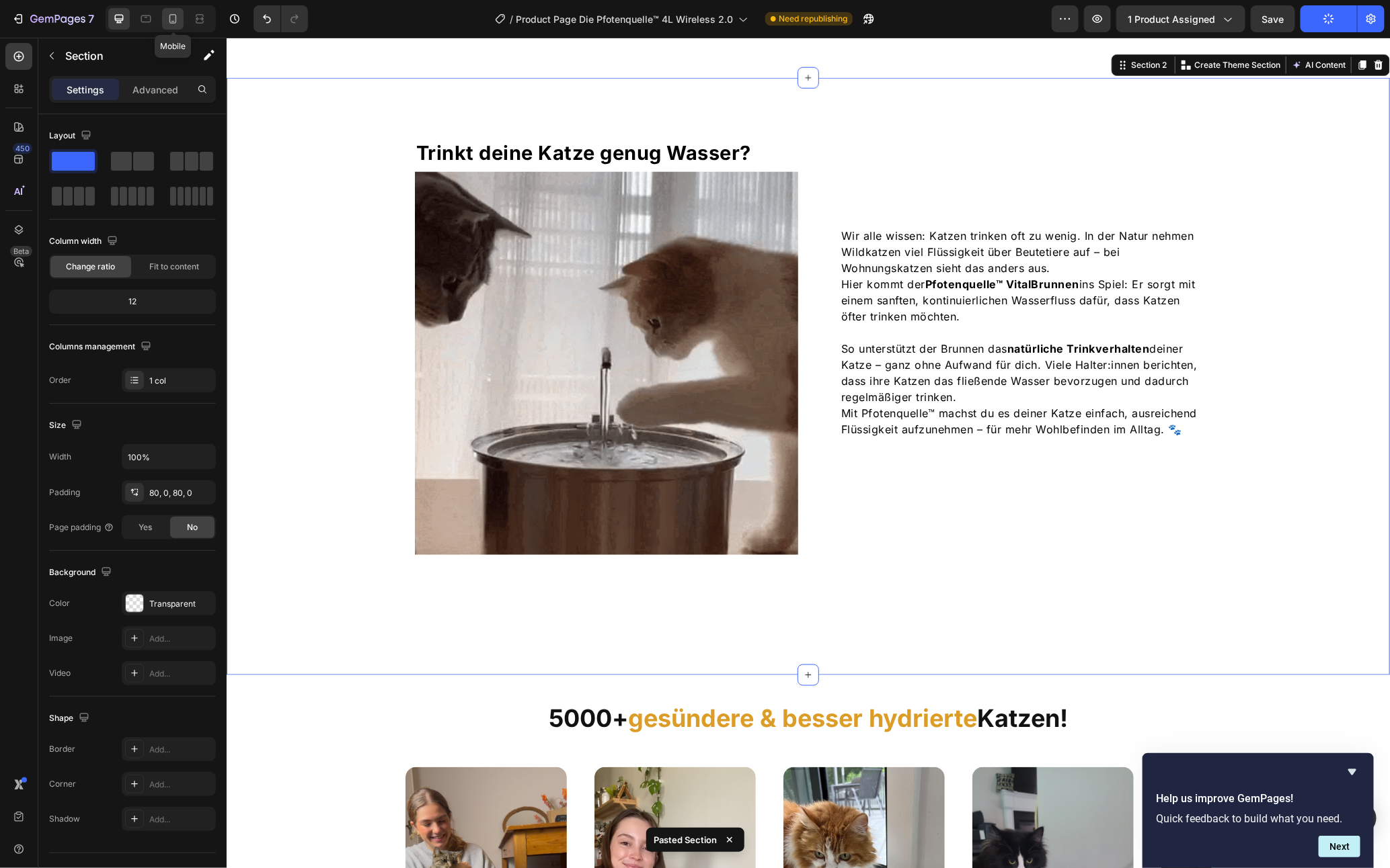
click at [179, 17] on icon at bounding box center [173, 19] width 14 height 14
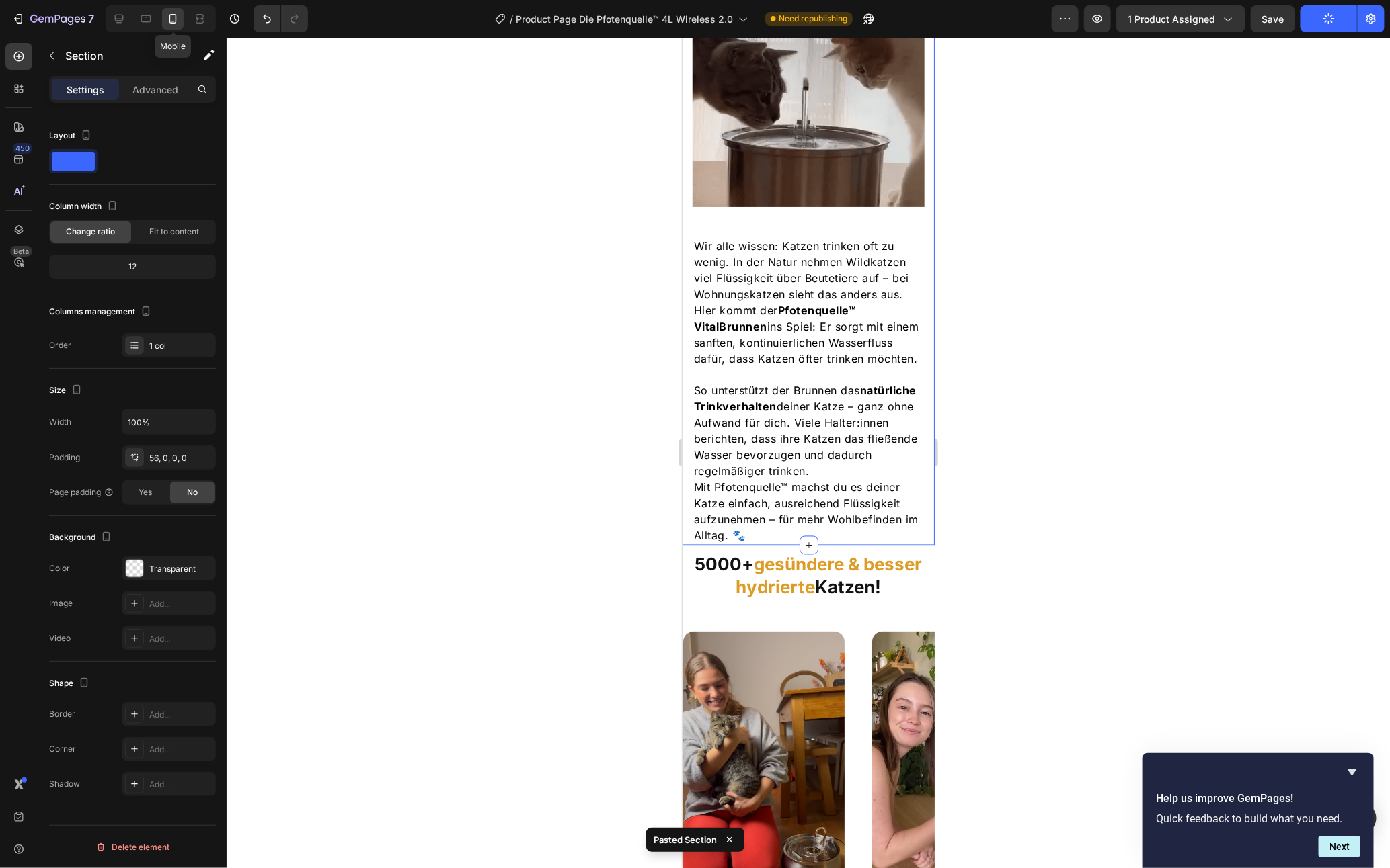
scroll to position [1067, 0]
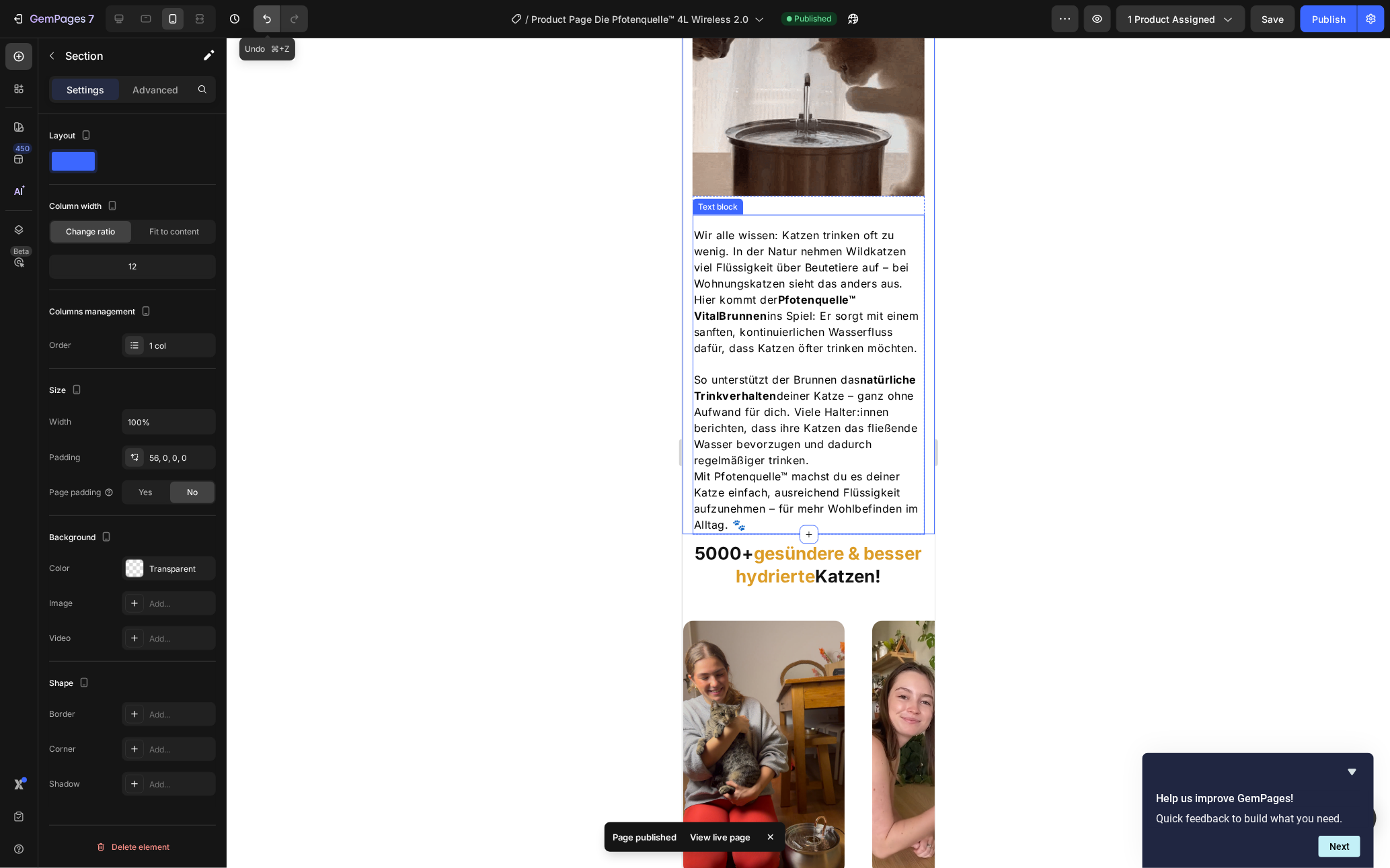
click at [256, 14] on button "Undo/Redo" at bounding box center [267, 19] width 27 height 27
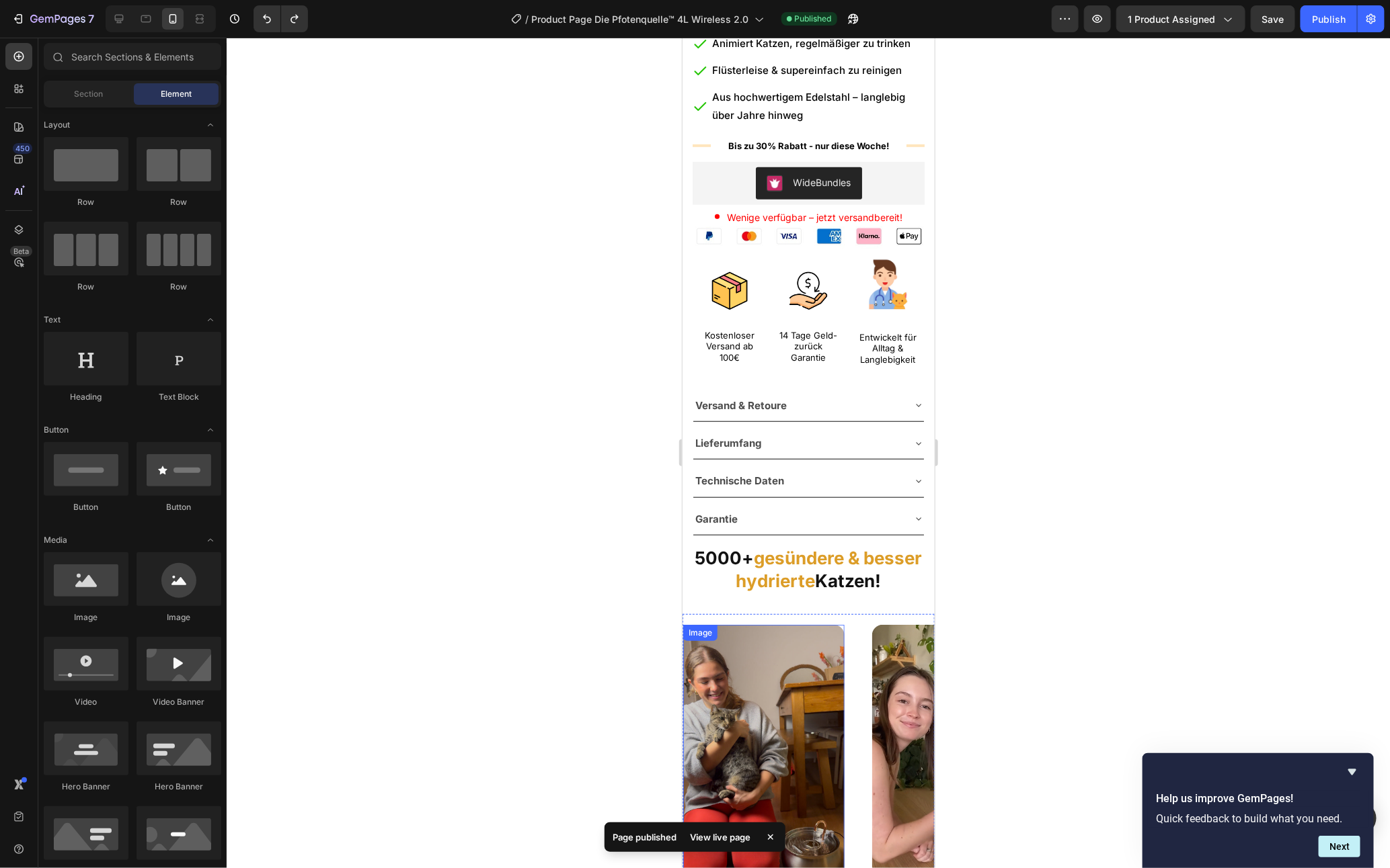
scroll to position [1205, 0]
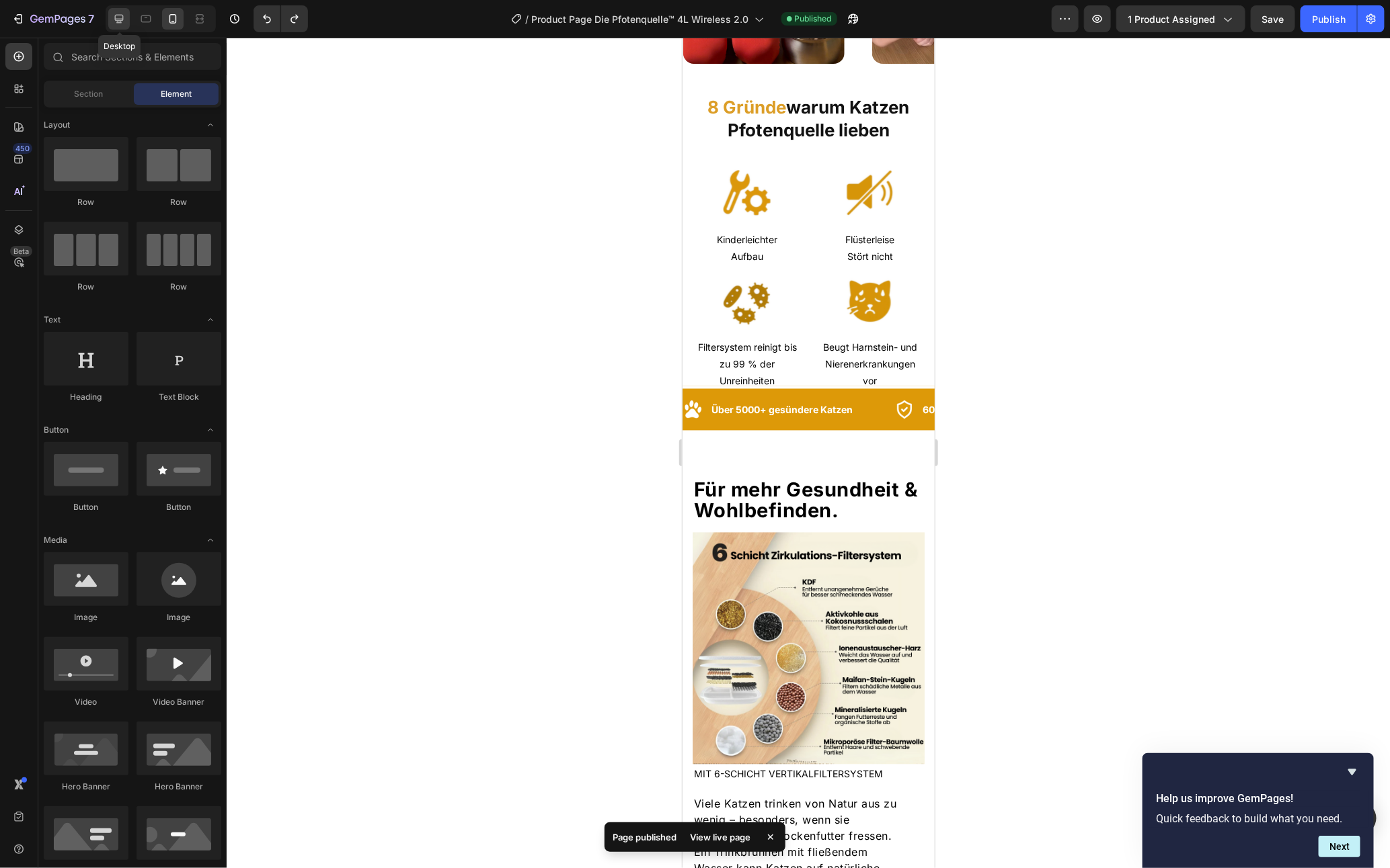
click at [118, 16] on icon at bounding box center [119, 19] width 14 height 14
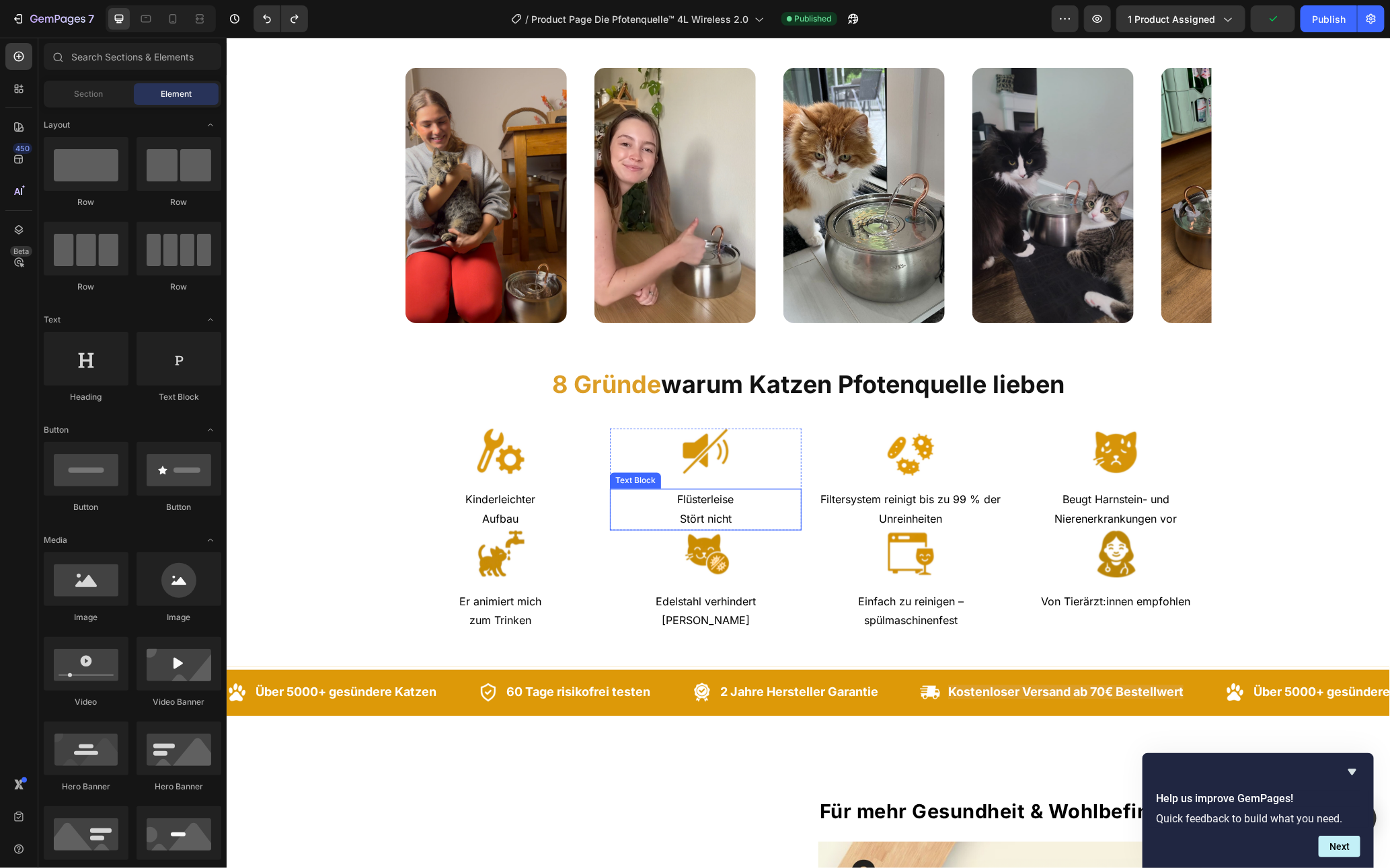
scroll to position [971, 0]
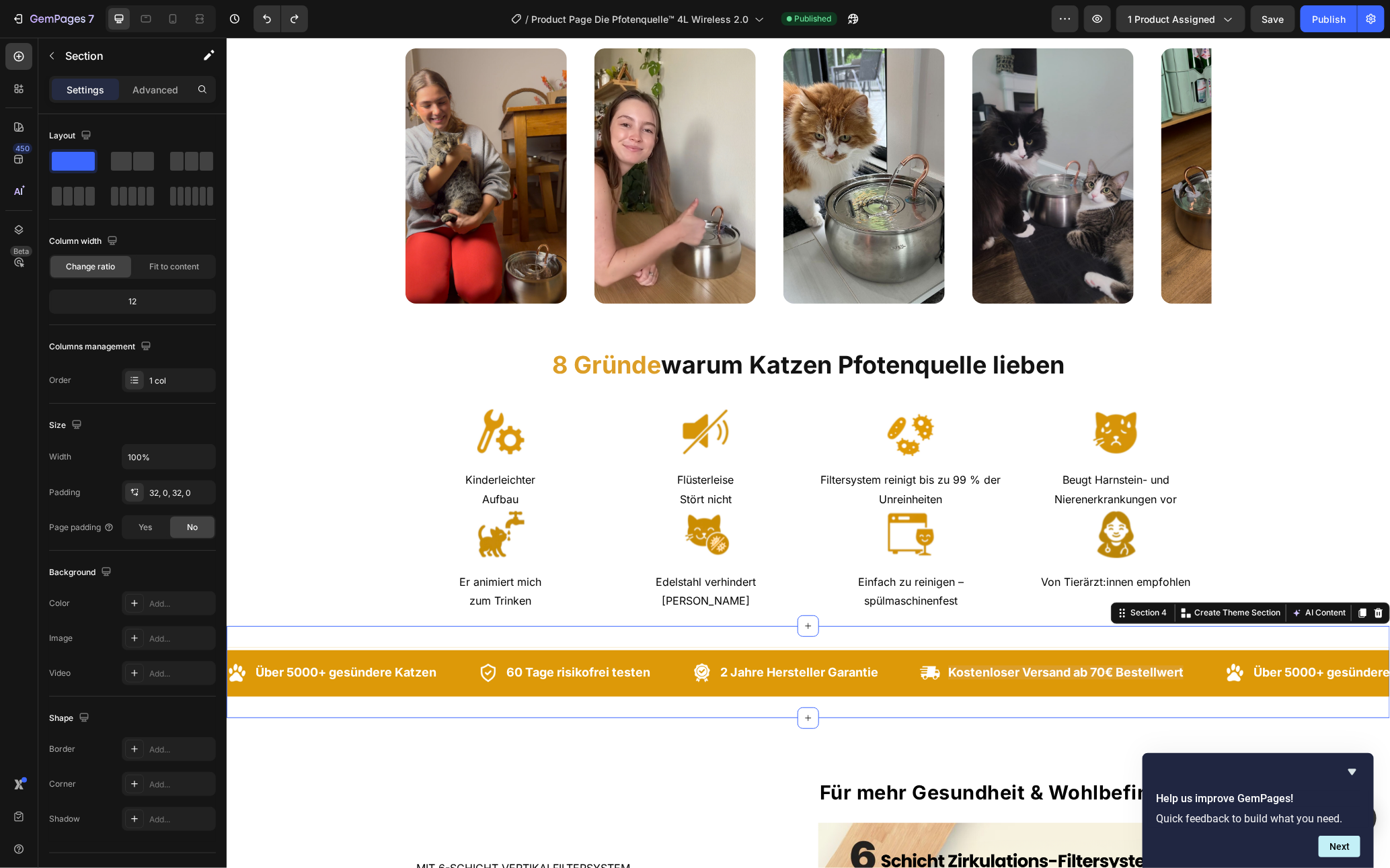
click at [403, 697] on div "Image Über 5000+ gesündere Katzen Text Block Row Image 60 Tage risikofrei teste…" at bounding box center [807, 672] width 1164 height 91
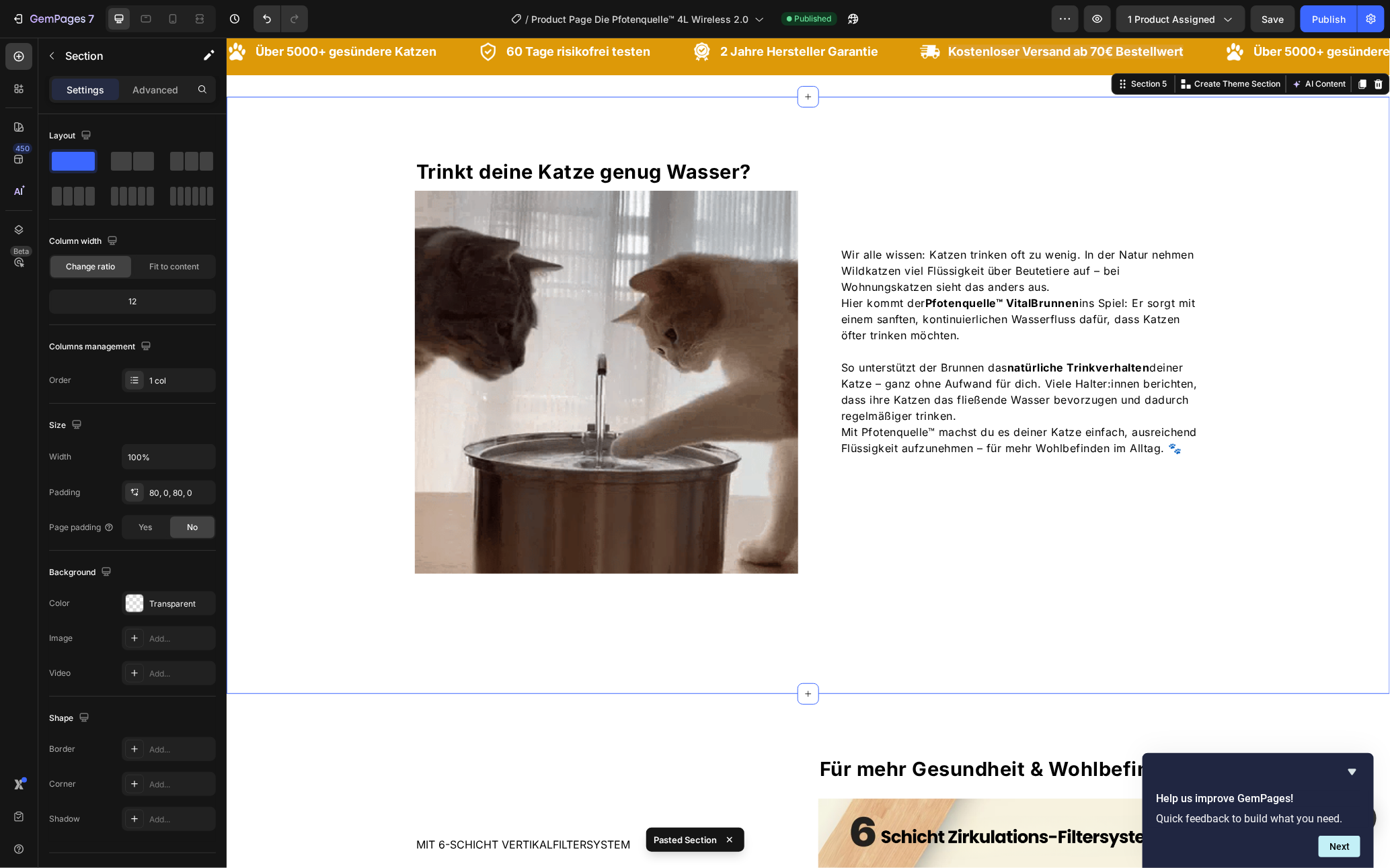
scroll to position [1604, 0]
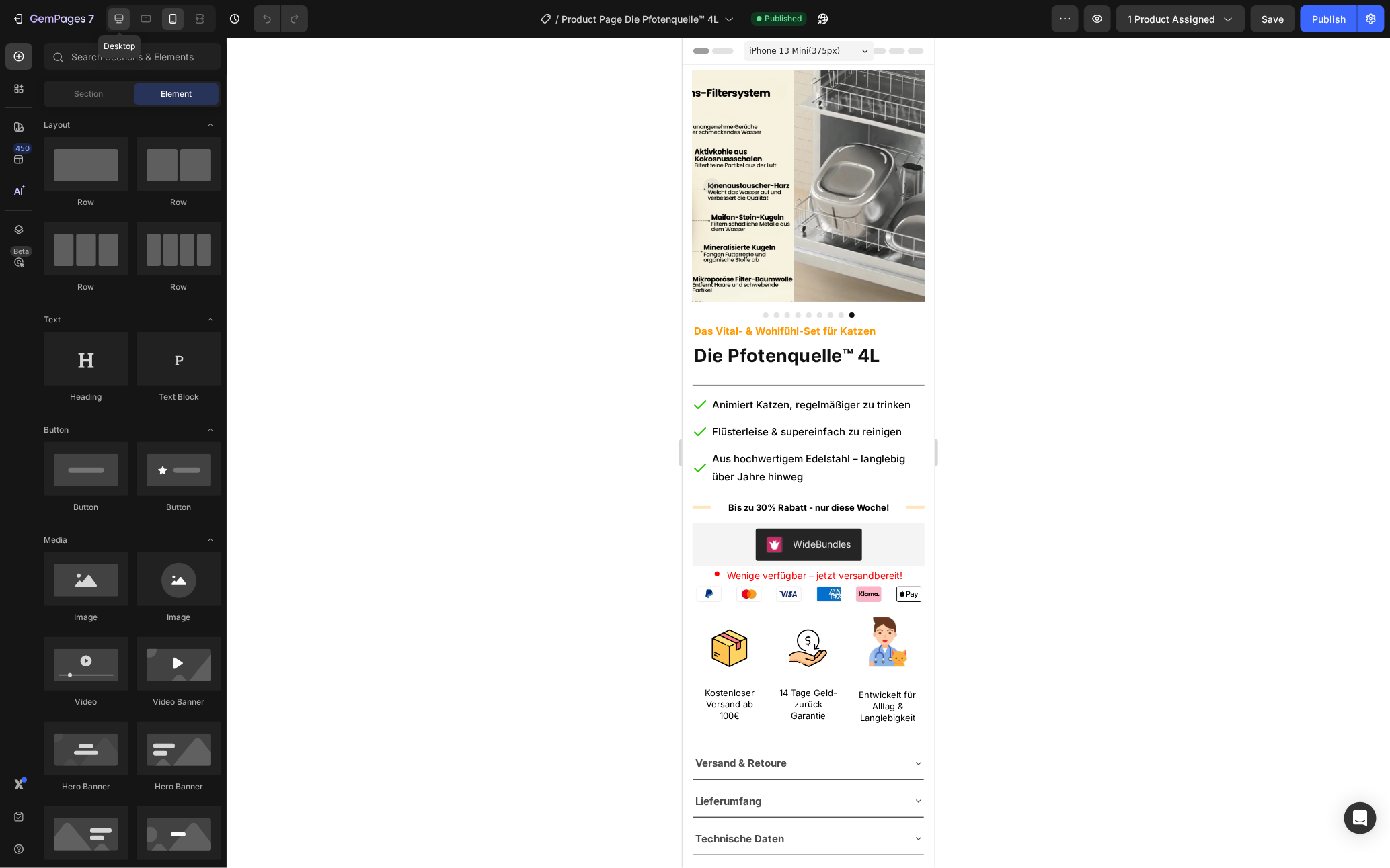
click at [118, 12] on icon at bounding box center [119, 19] width 14 height 14
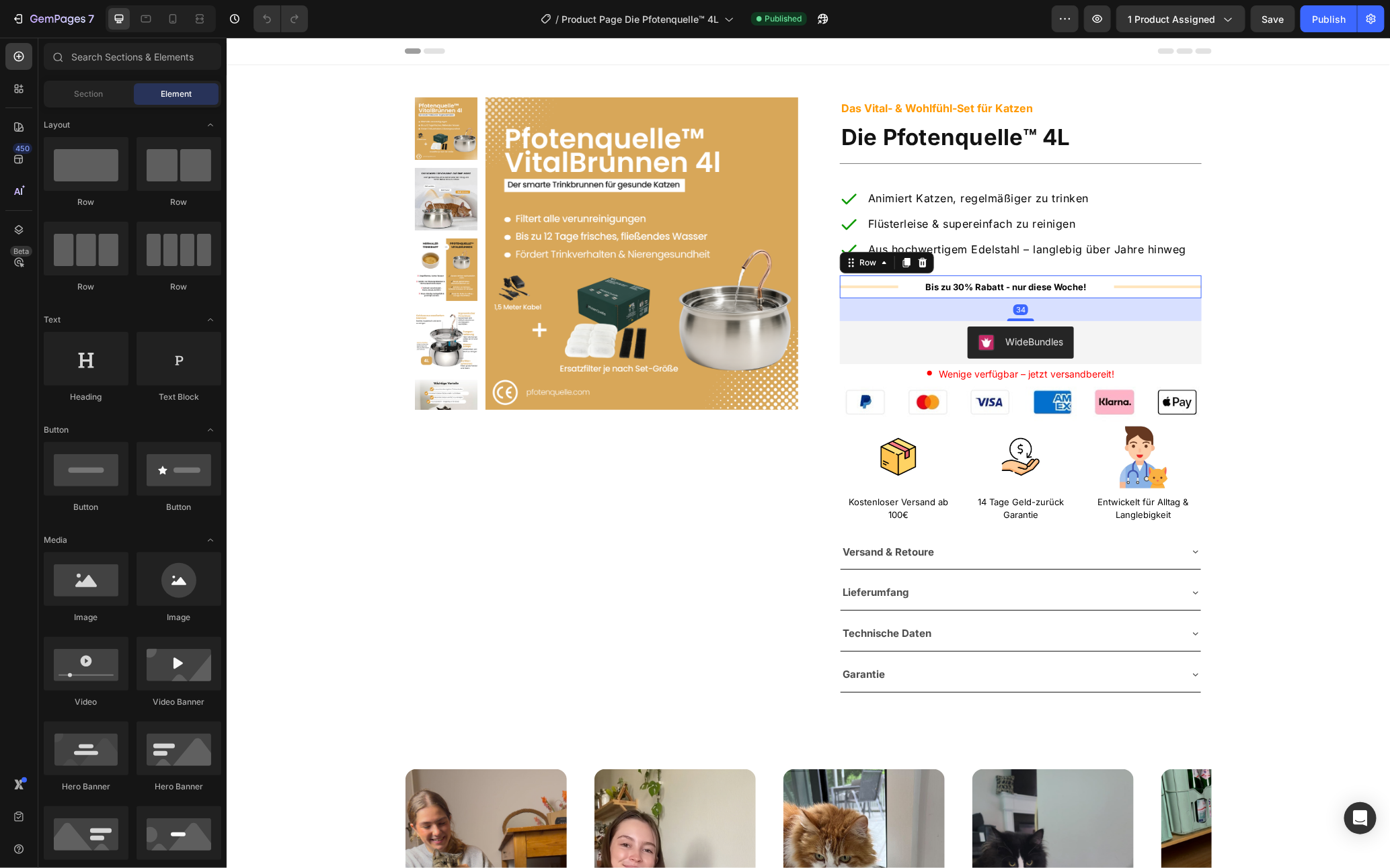
click at [891, 297] on div "Title Line" at bounding box center [868, 286] width 58 height 23
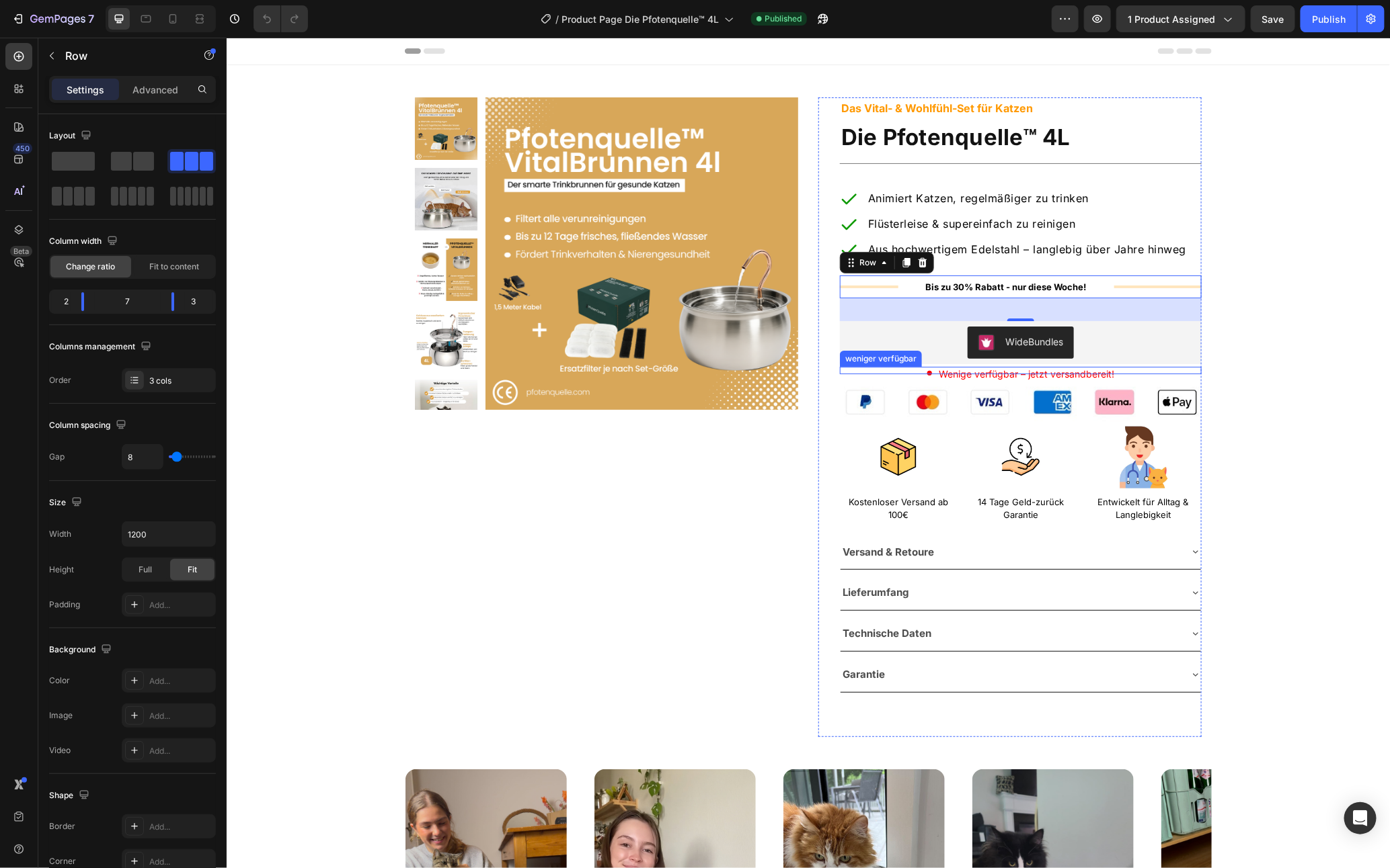
click at [1152, 373] on div "Wenige verfügbar – jetzt versandbereit!" at bounding box center [1020, 373] width 362 height 14
